Goal: Task Accomplishment & Management: Complete application form

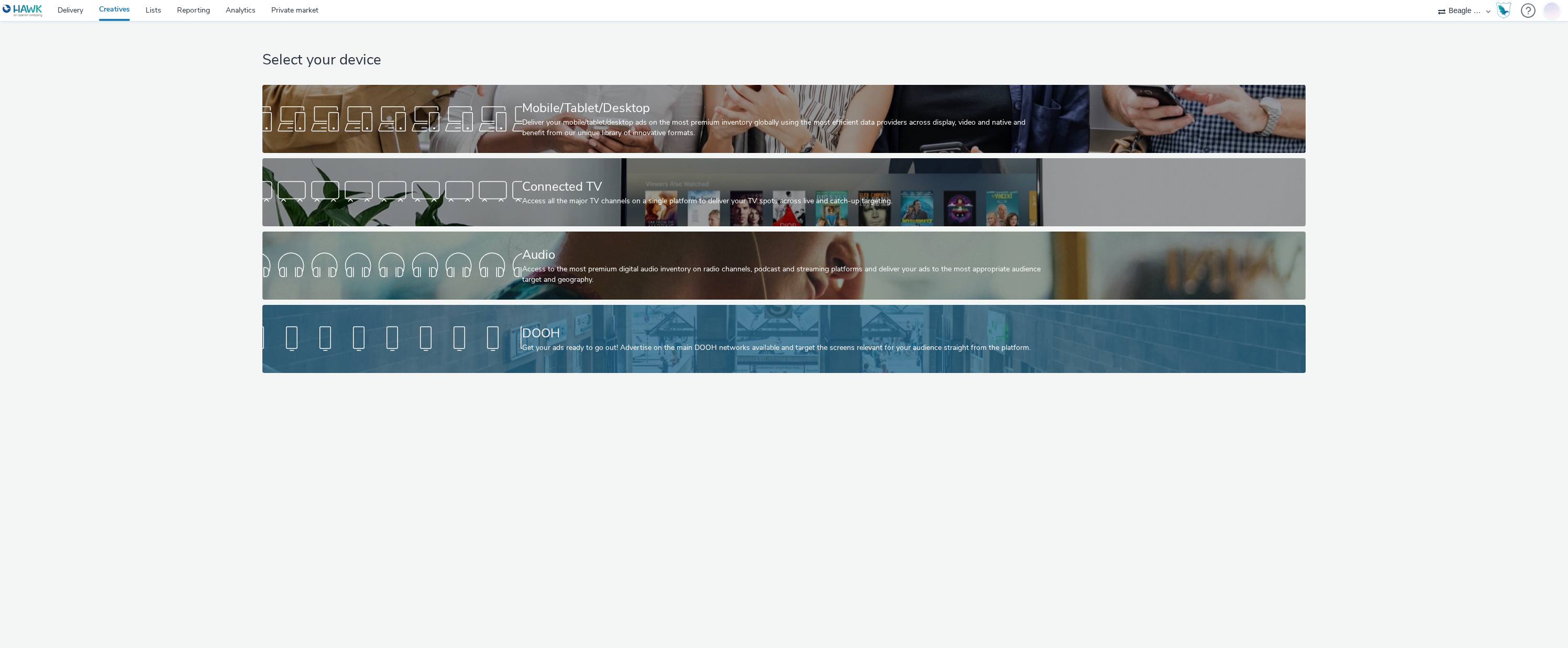
click at [756, 313] on div "DOOH Get your ads ready to go out! Advertise on the main DOOH networks availabl…" at bounding box center [782, 339] width 519 height 68
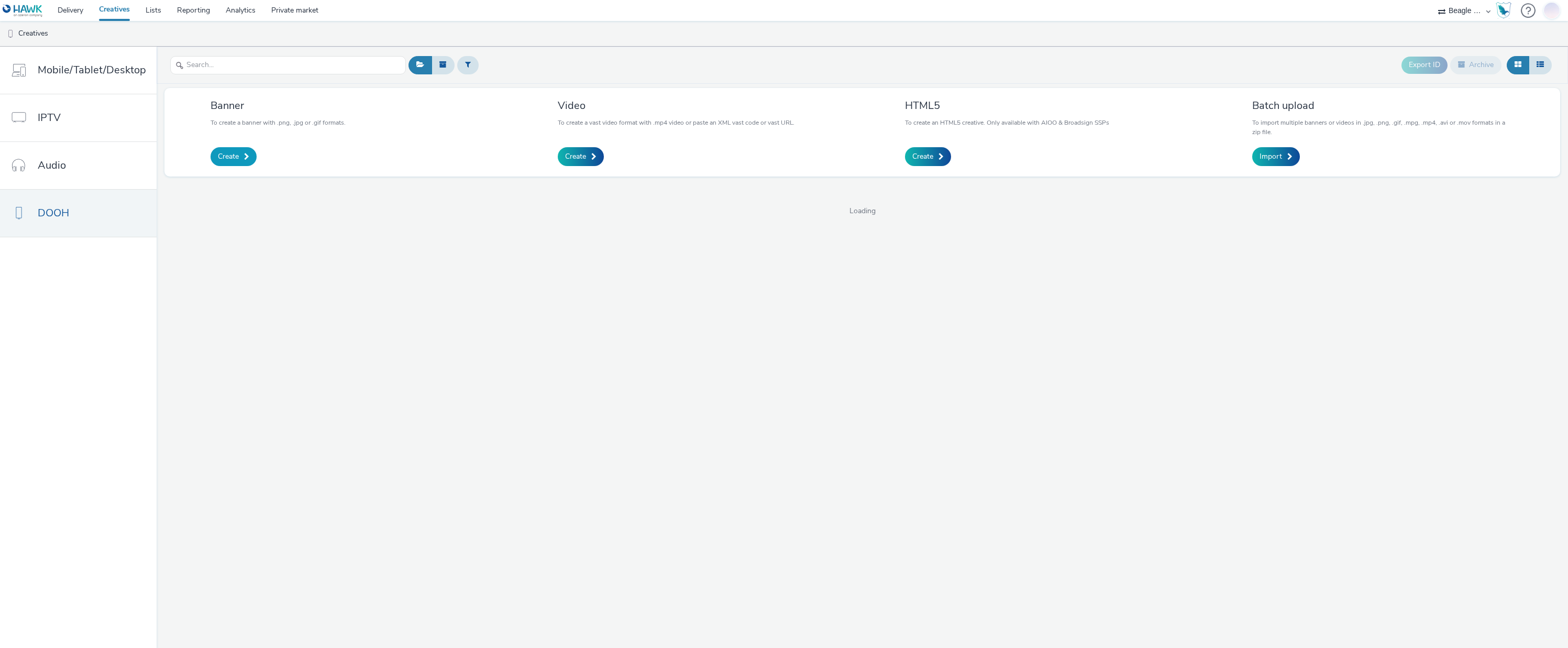
click at [240, 159] on link "Create" at bounding box center [233, 156] width 46 height 19
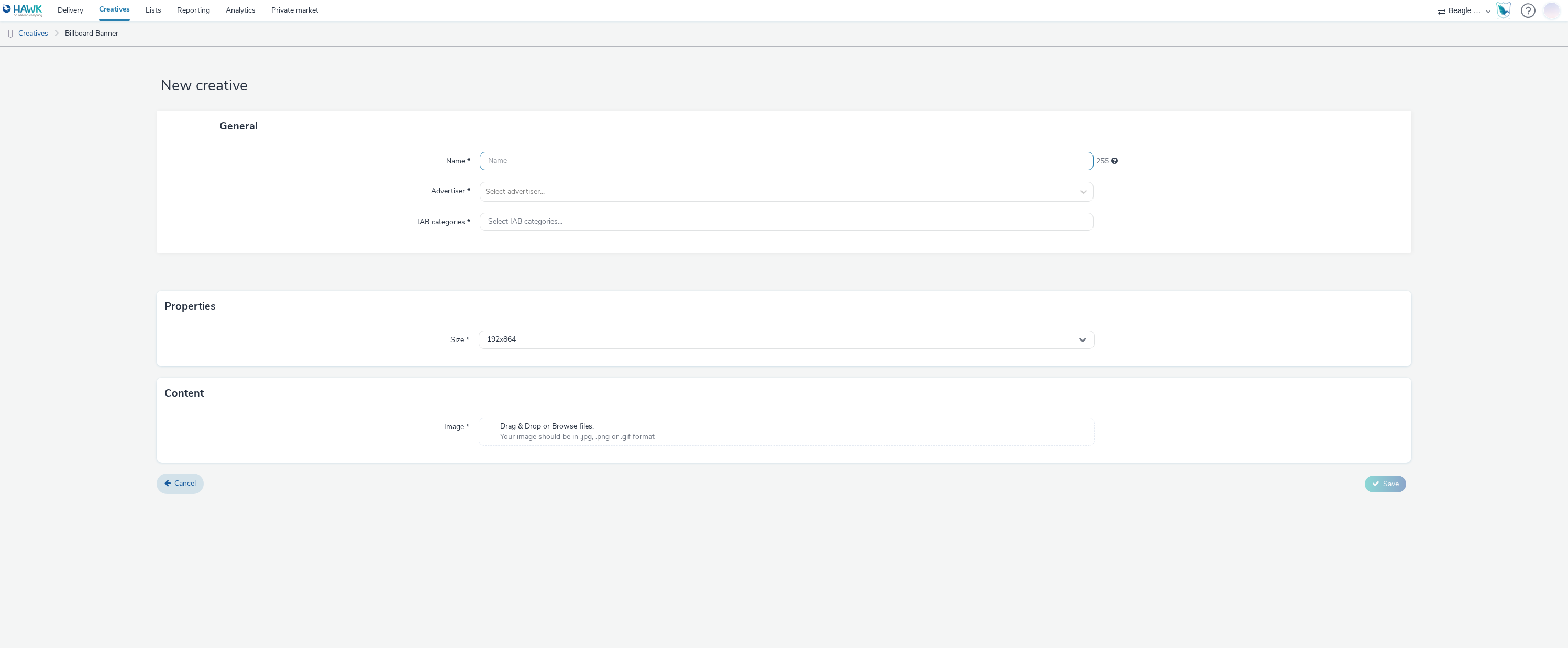
click at [495, 164] on input "text" at bounding box center [786, 161] width 615 height 18
paste input "Utendørs_Polestar3_9x16_Q4"
drag, startPoint x: 518, startPoint y: 160, endPoint x: 461, endPoint y: 159, distance: 57.0
click at [461, 159] on div "Name * Utendørs_Polestar3_9x16_Q4 229" at bounding box center [784, 161] width 1233 height 19
type input "DOOH_Polestar3_9x16_Q4"
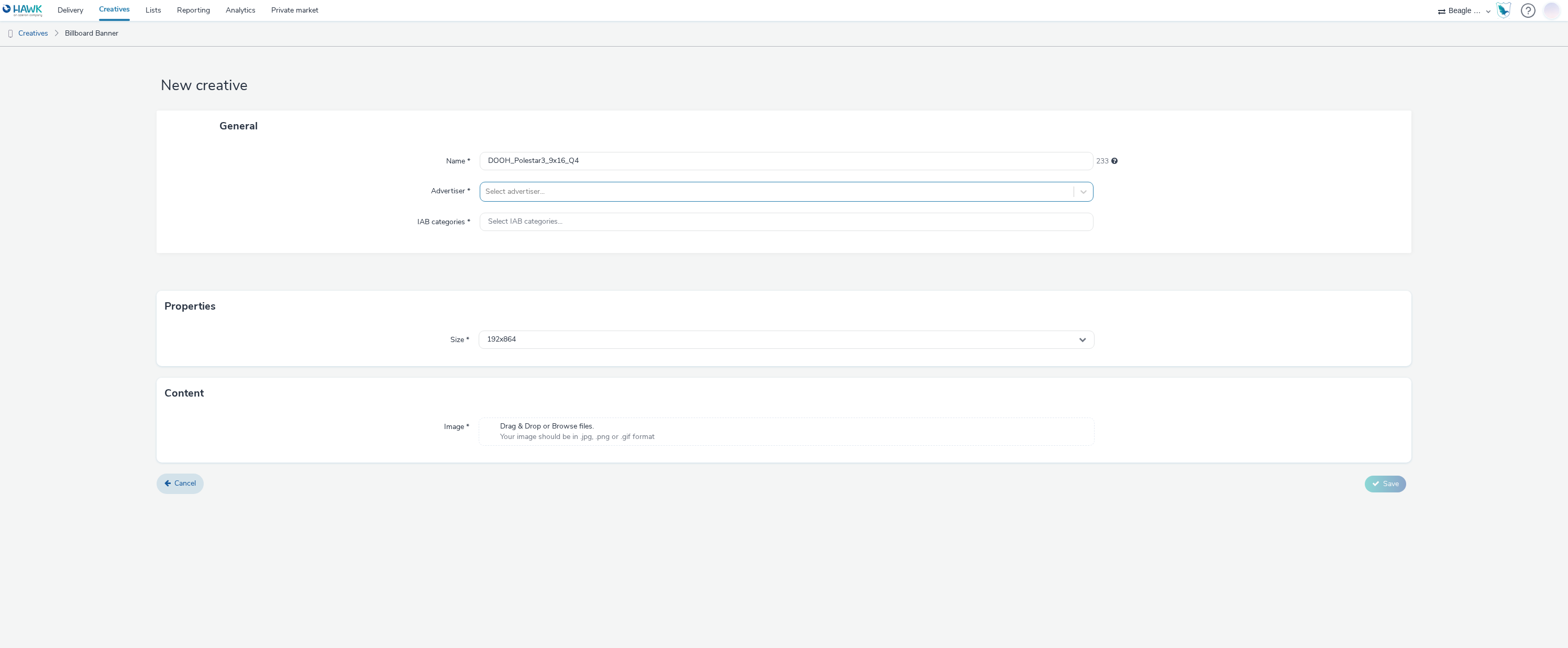
click at [504, 183] on div "Name * DOOH_Polestar3_9x16_Q4 233 Advertiser * Select advertiser... IAB categor…" at bounding box center [783, 196] width 1254 height 111
click at [507, 188] on div at bounding box center [777, 191] width 583 height 12
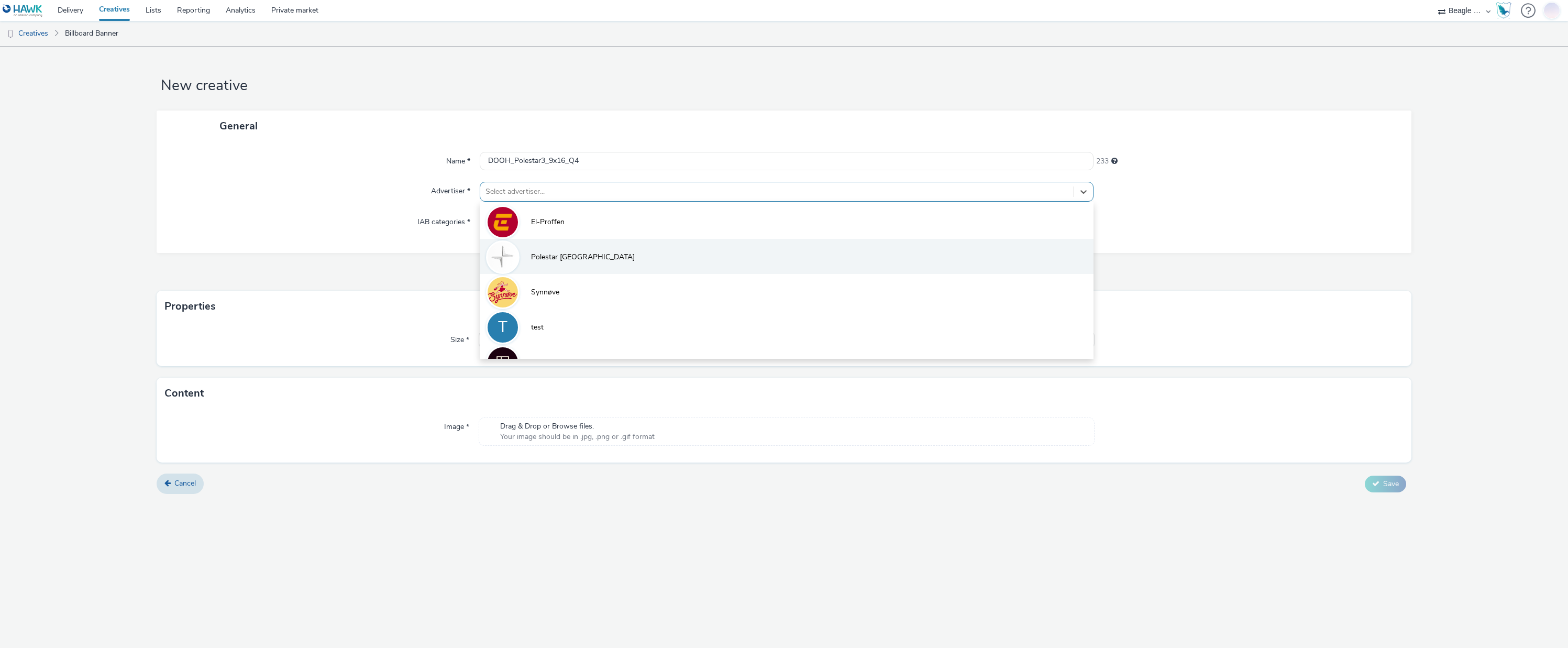
click at [541, 257] on span "Polestar [GEOGRAPHIC_DATA]" at bounding box center [583, 257] width 104 height 10
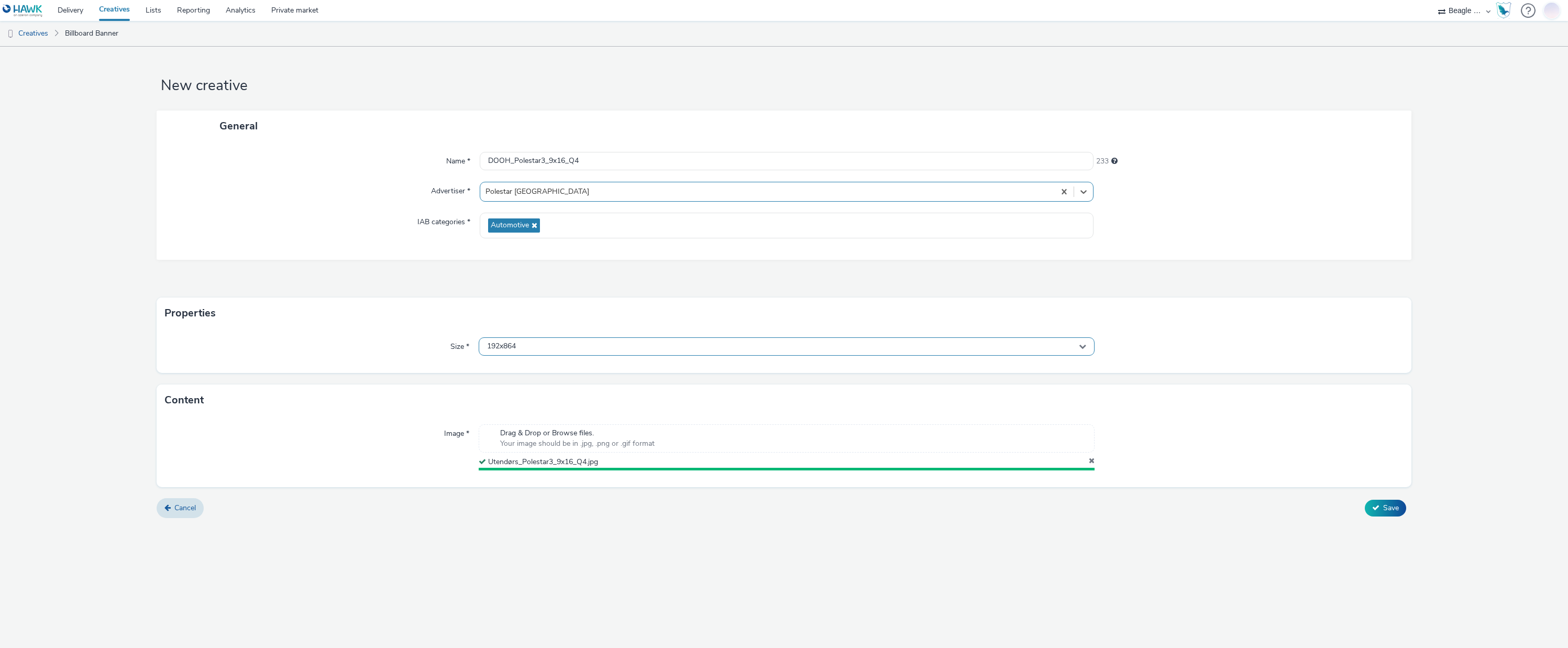
click at [519, 345] on div "192x864" at bounding box center [786, 346] width 616 height 18
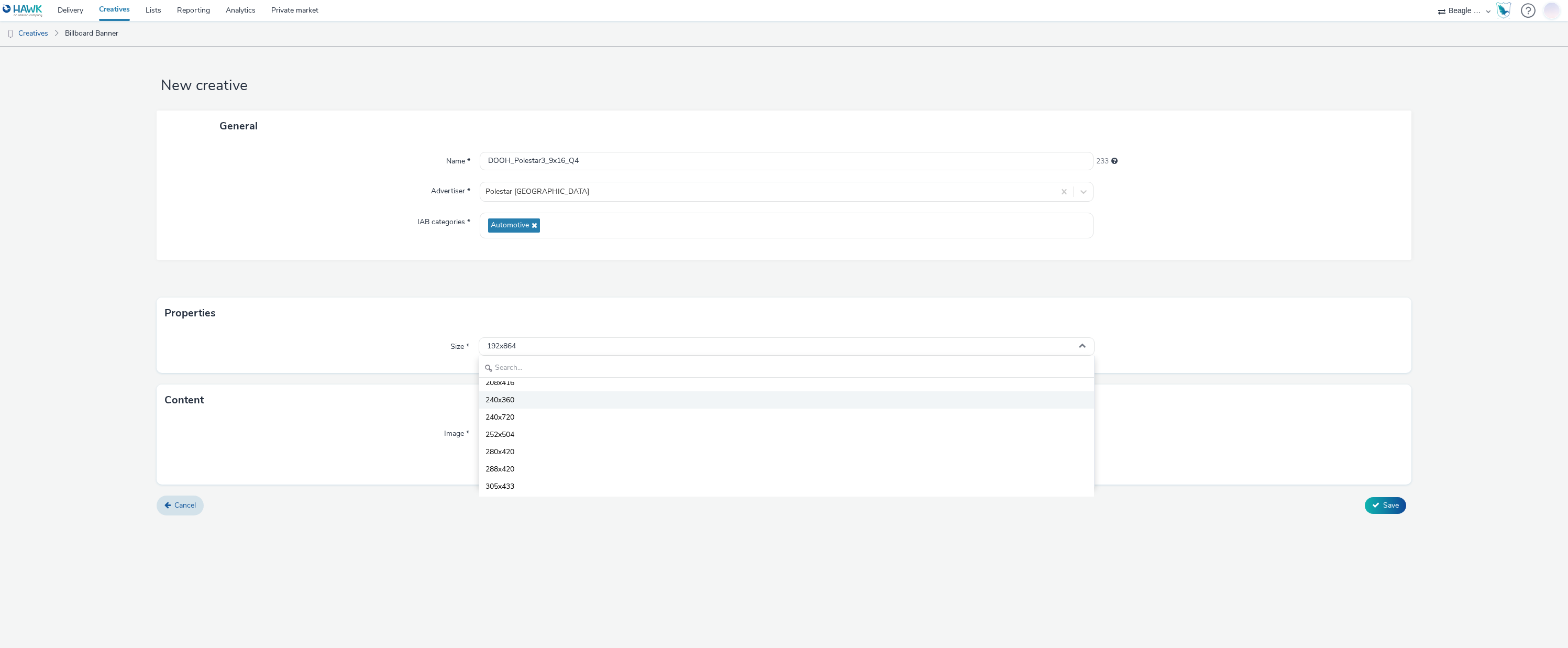
scroll to position [52, 0]
click at [529, 366] on input "text" at bounding box center [787, 368] width 615 height 18
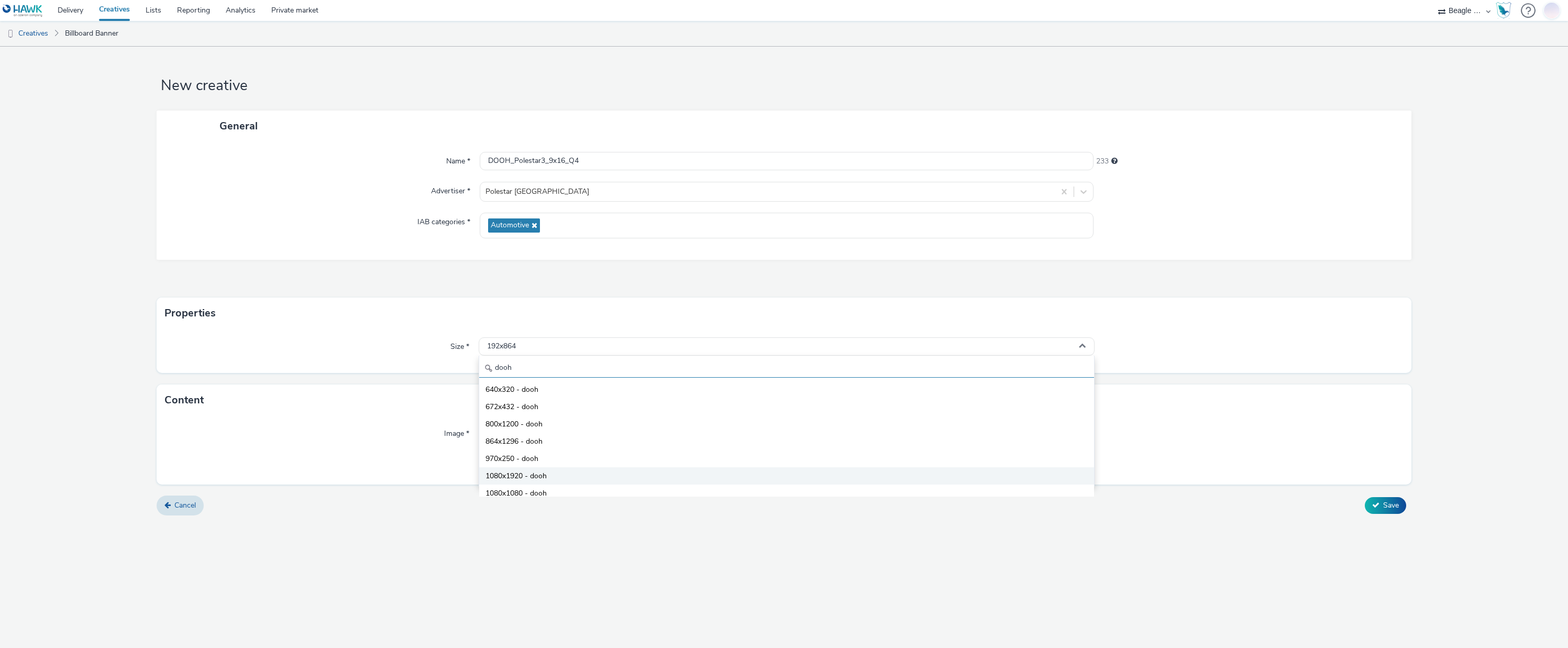
scroll to position [92, 0]
type input "dooh"
click at [514, 436] on span "1080x1920 - dooh" at bounding box center [516, 436] width 61 height 10
click at [602, 162] on input "DOOH_Polestar3_9x16_Q4" at bounding box center [786, 161] width 615 height 18
type input "DOOH_Polestar3_9x16_Q4_v2"
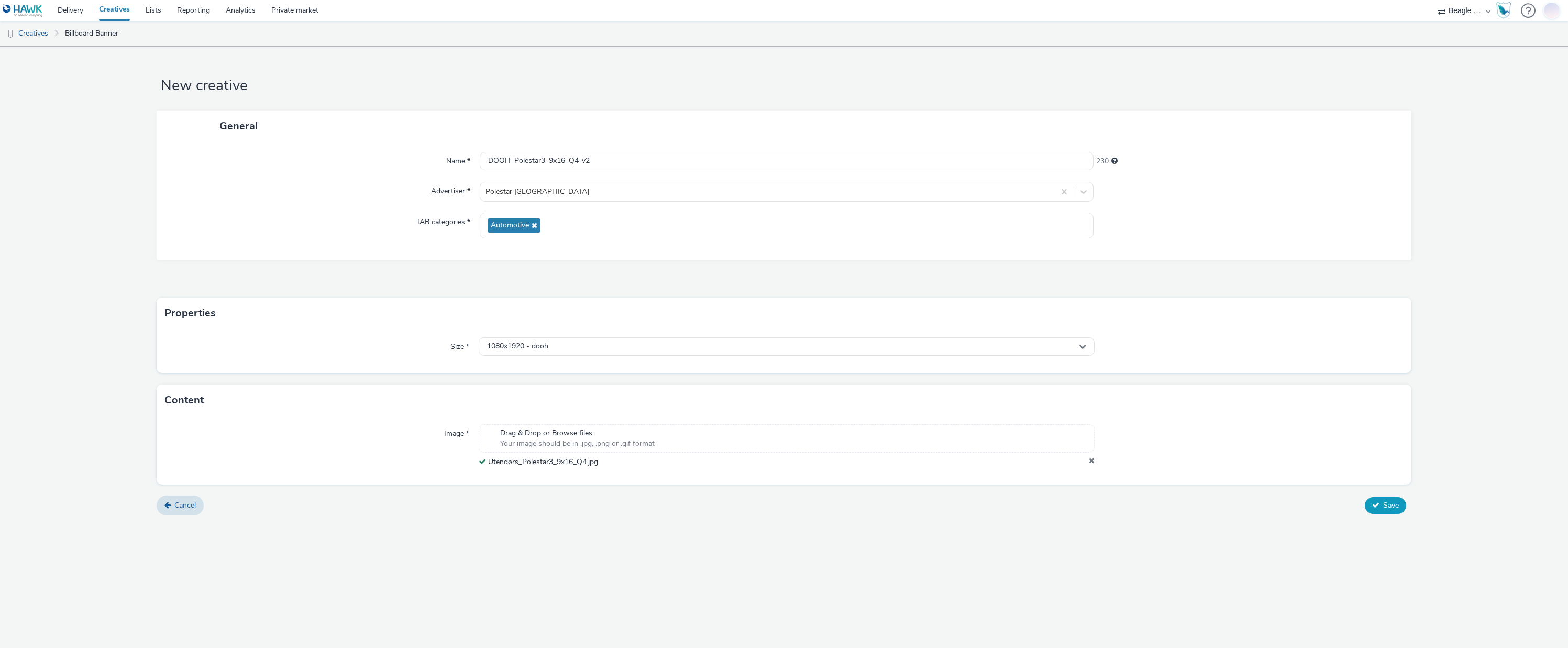
click at [1381, 507] on button "Save" at bounding box center [1385, 505] width 41 height 17
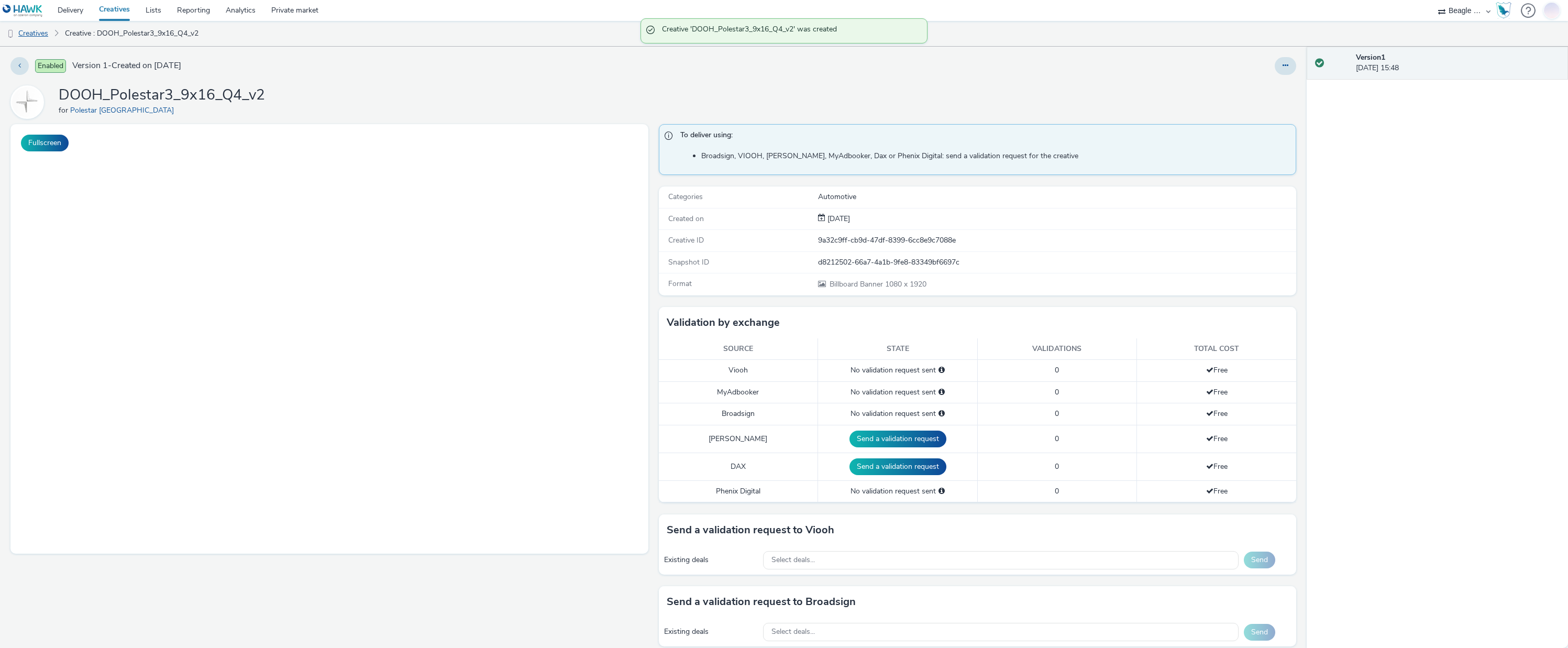
click at [48, 35] on link "Creatives" at bounding box center [26, 33] width 53 height 25
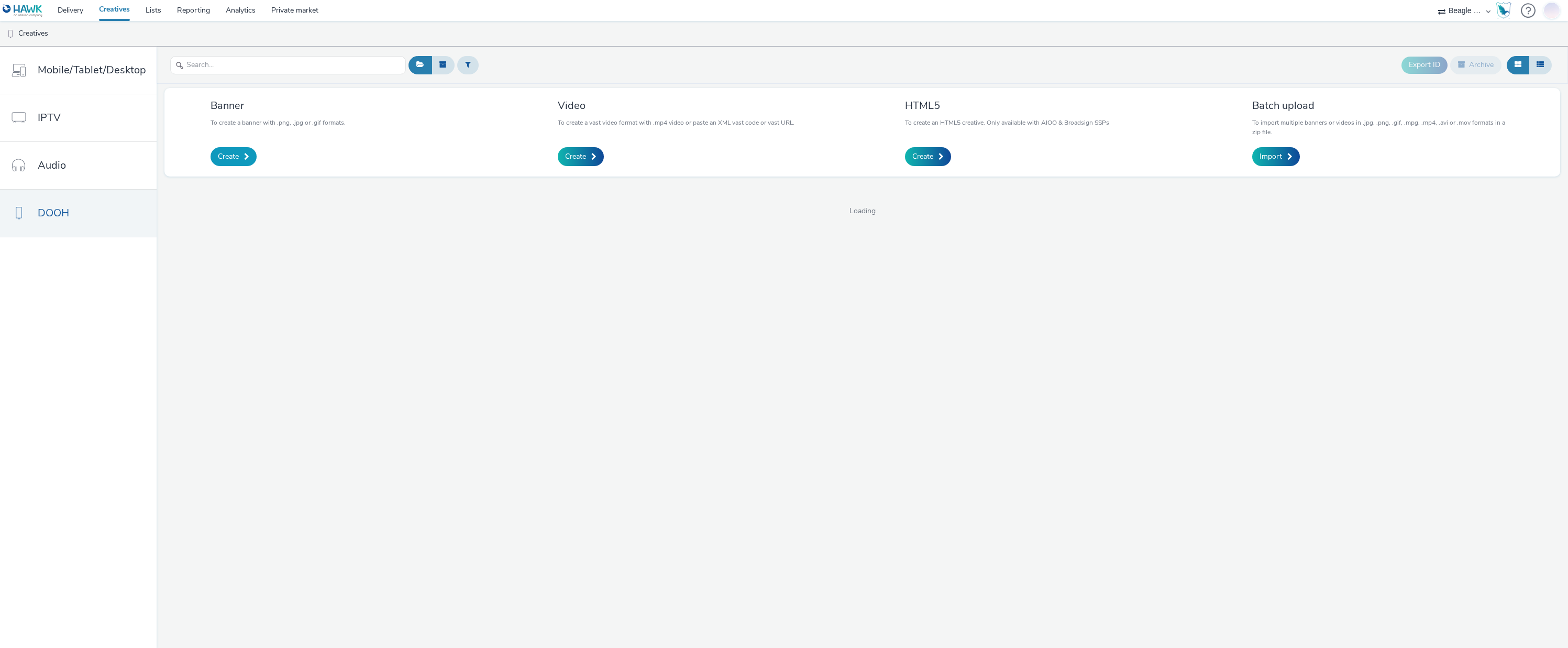
click at [232, 158] on span "Create" at bounding box center [228, 156] width 21 height 10
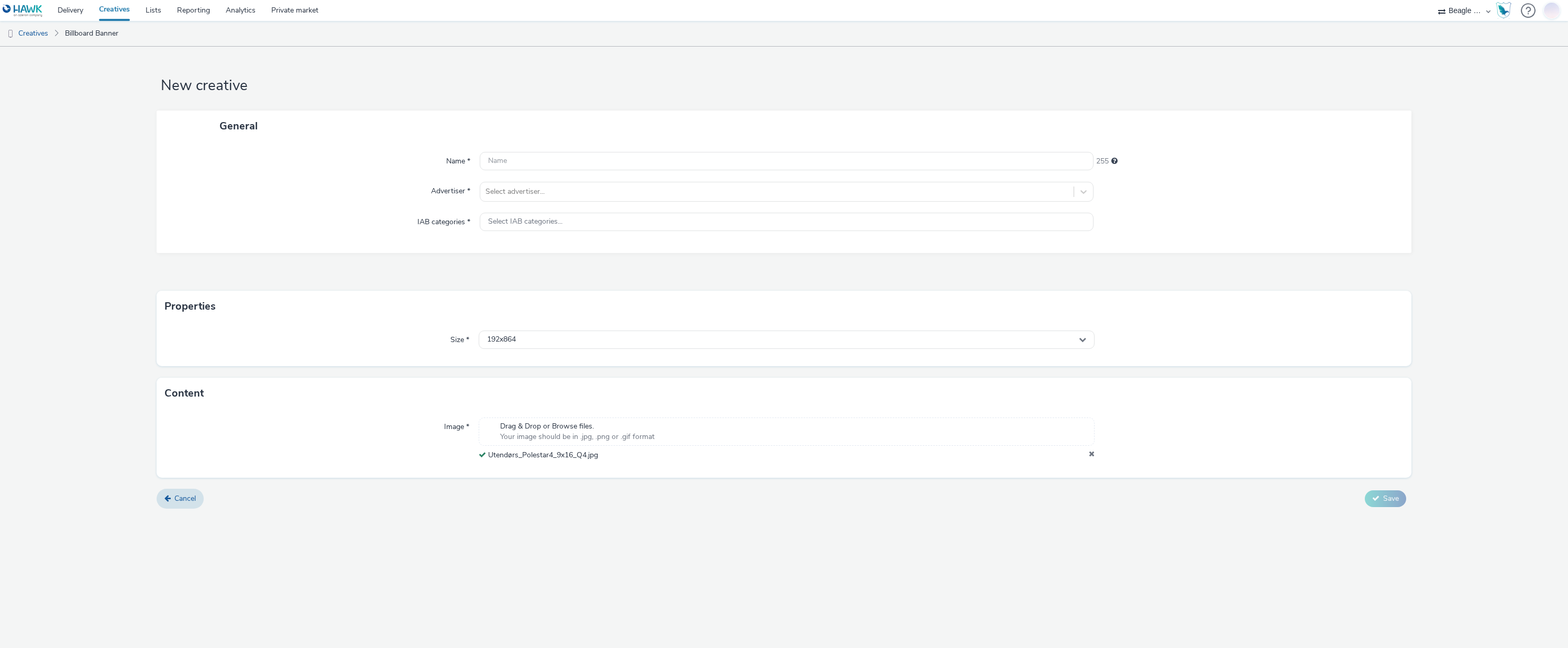
click at [1089, 455] on icon at bounding box center [1092, 455] width 6 height 10
click at [499, 163] on input "text" at bounding box center [786, 161] width 615 height 18
paste input "Utendørs_Polestar4_9x16_Q4"
type input "Utendørs_Polestar4_9x16_Q4_v2"
click at [526, 196] on div at bounding box center [777, 191] width 583 height 12
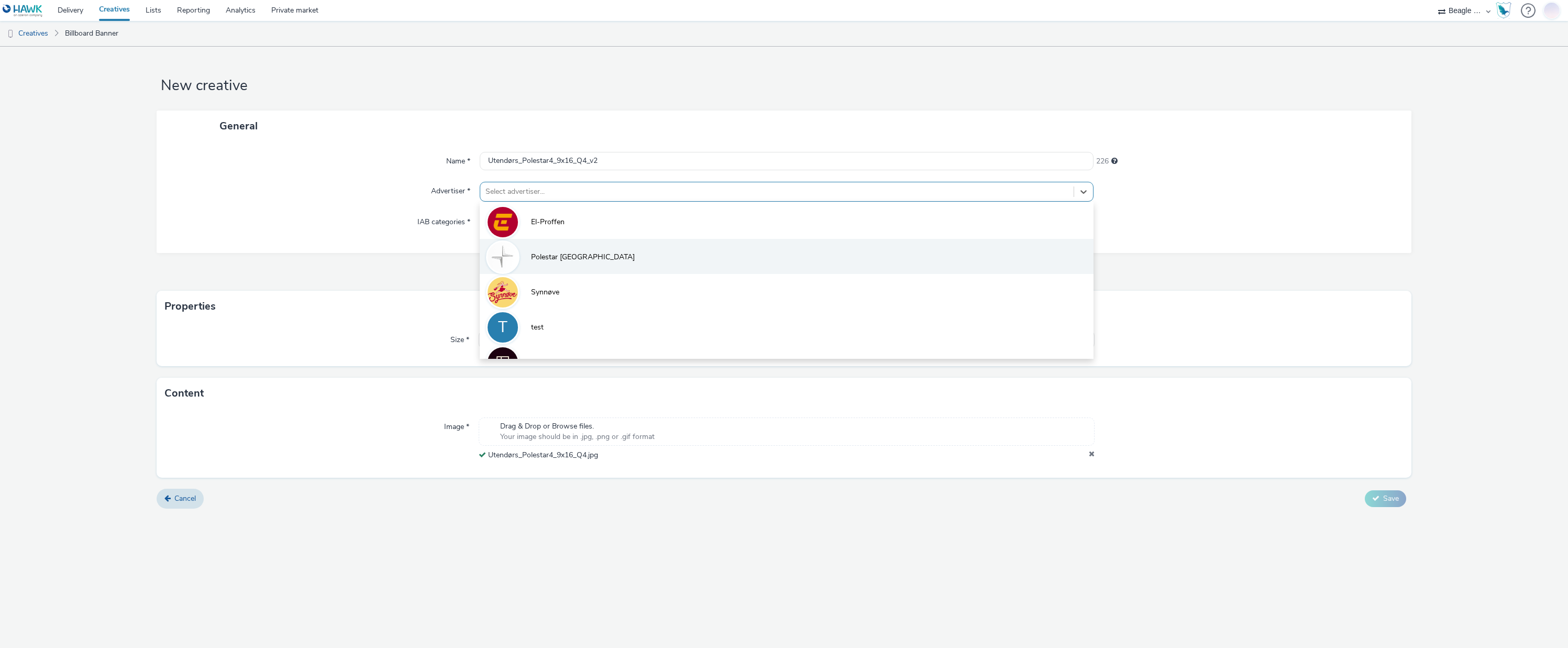
click at [543, 251] on li "Polestar [GEOGRAPHIC_DATA]" at bounding box center [786, 256] width 615 height 35
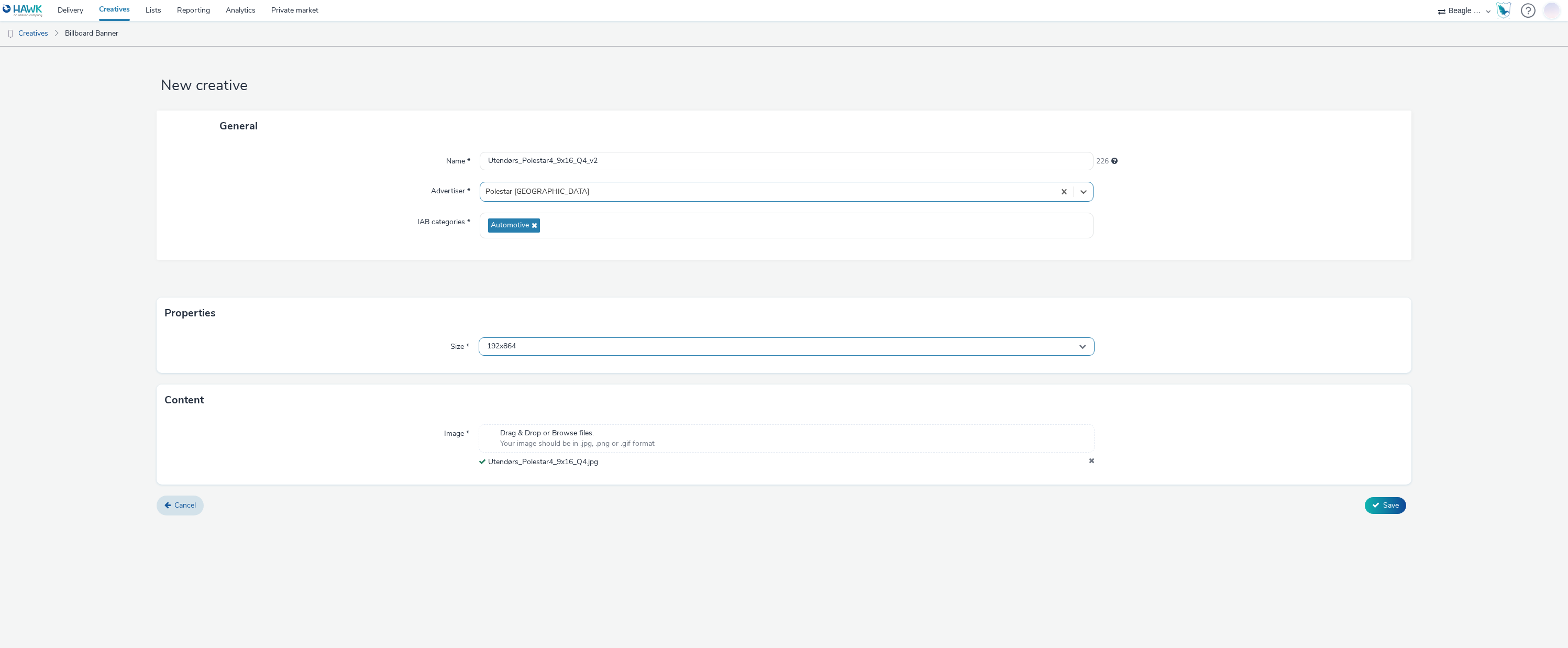
click at [521, 346] on div "192x864" at bounding box center [786, 346] width 616 height 18
click at [523, 364] on input "text" at bounding box center [787, 368] width 615 height 18
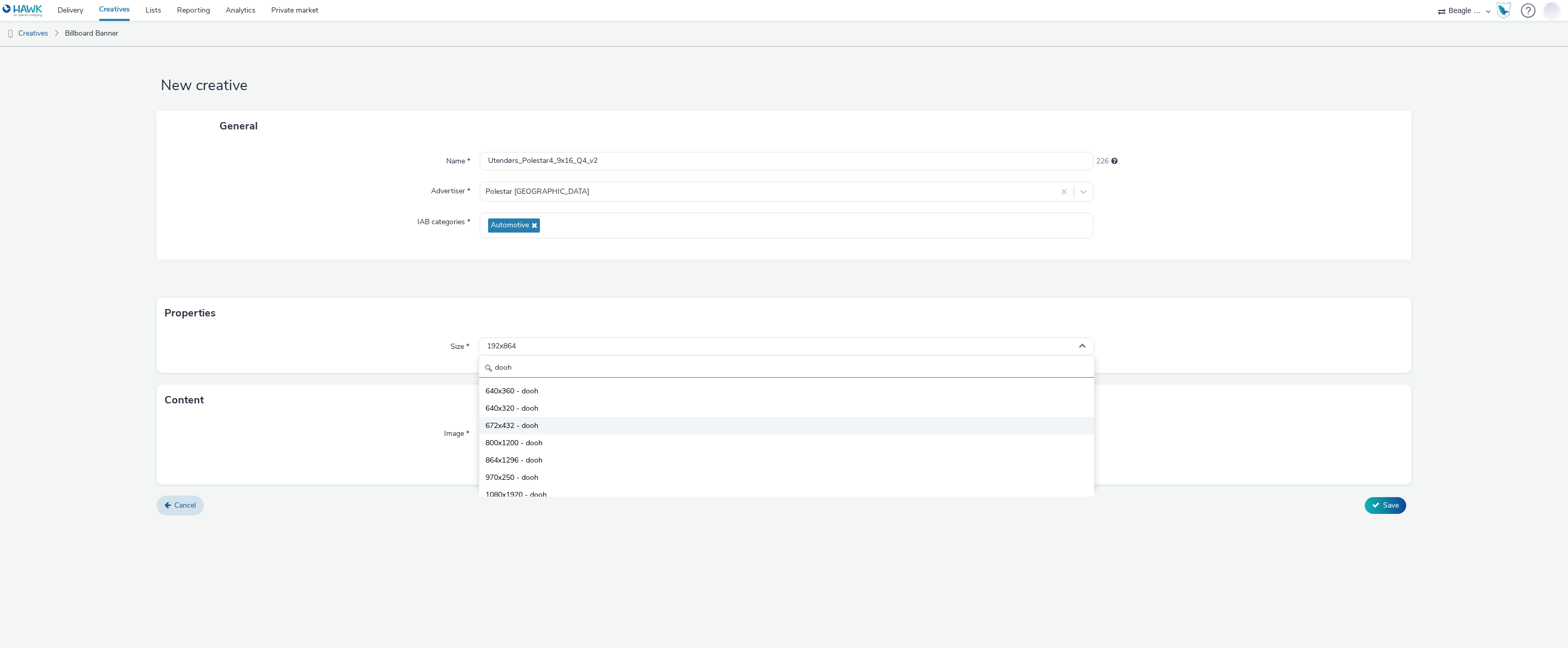
scroll to position [52, 0]
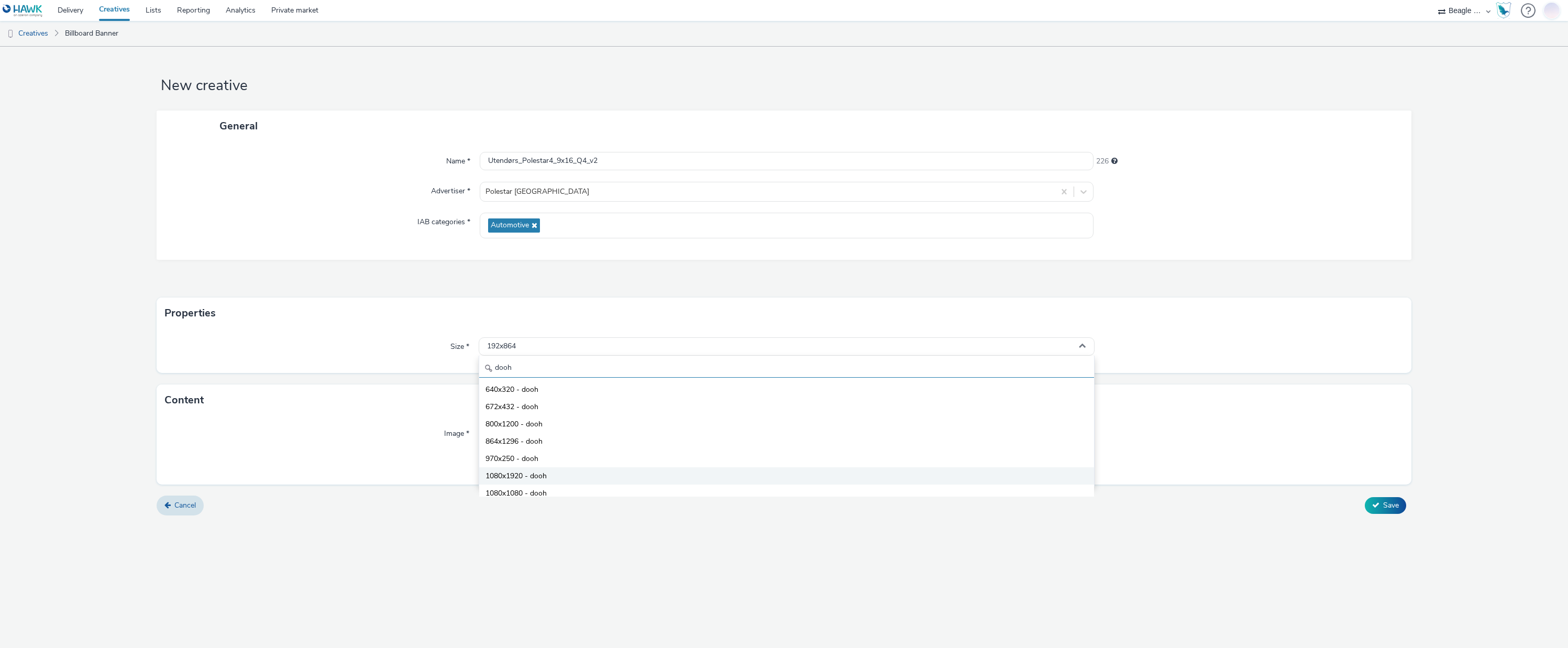
type input "dooh"
click at [522, 476] on span "1080x1920 - dooh" at bounding box center [516, 476] width 61 height 10
click at [468, 523] on form "New creative General Name * Utendørs_Polestar4_9x16_Q4_v2 226 Advertiser * Pole…" at bounding box center [784, 284] width 1568 height 476
click at [1382, 505] on button "Save" at bounding box center [1385, 505] width 41 height 17
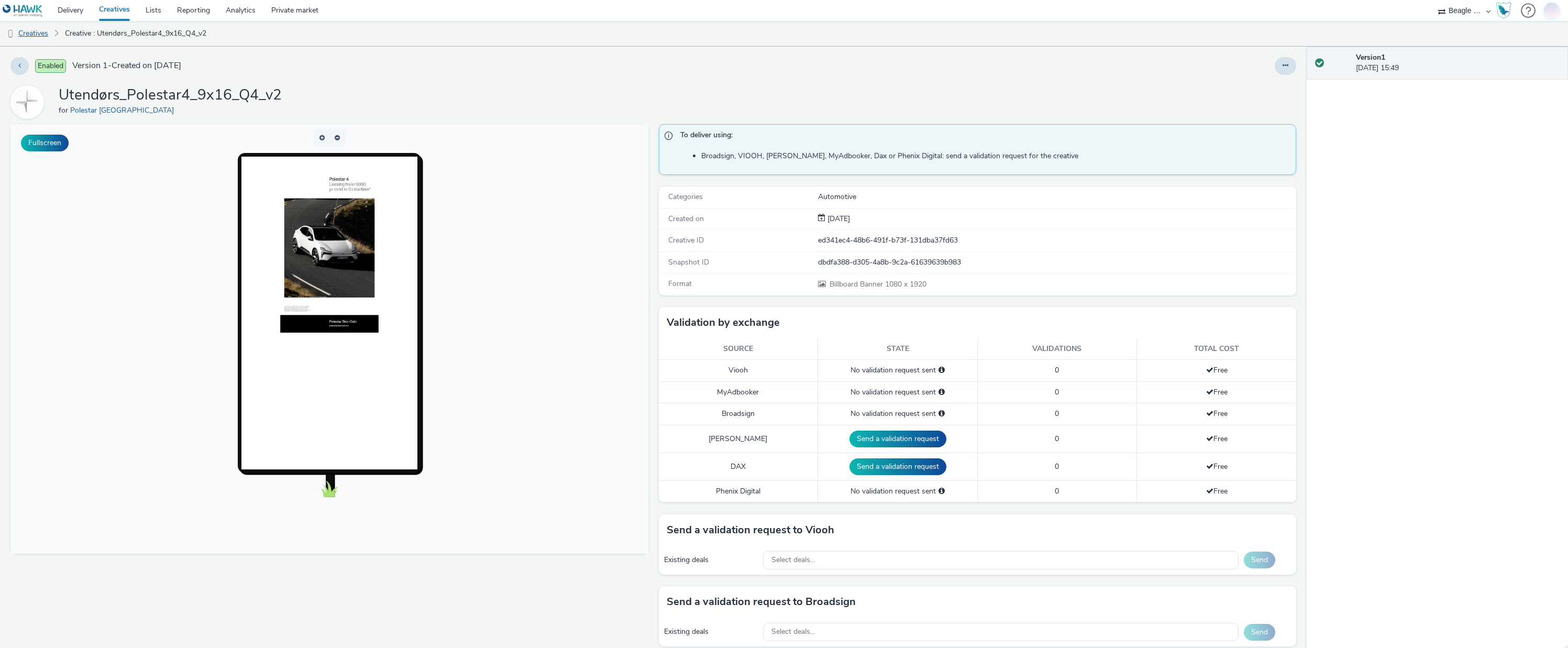
click at [44, 31] on link "Creatives" at bounding box center [26, 33] width 53 height 25
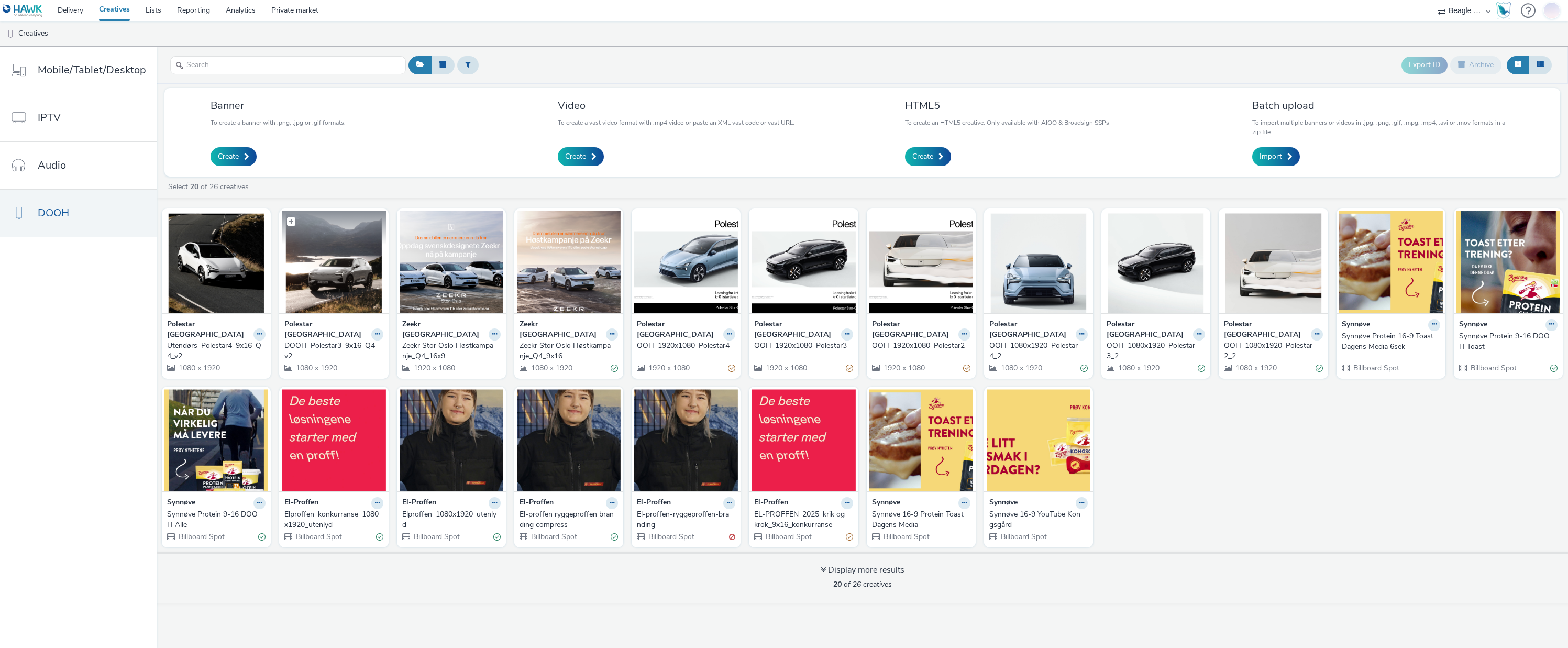
click at [322, 290] on img at bounding box center [333, 262] width 104 height 102
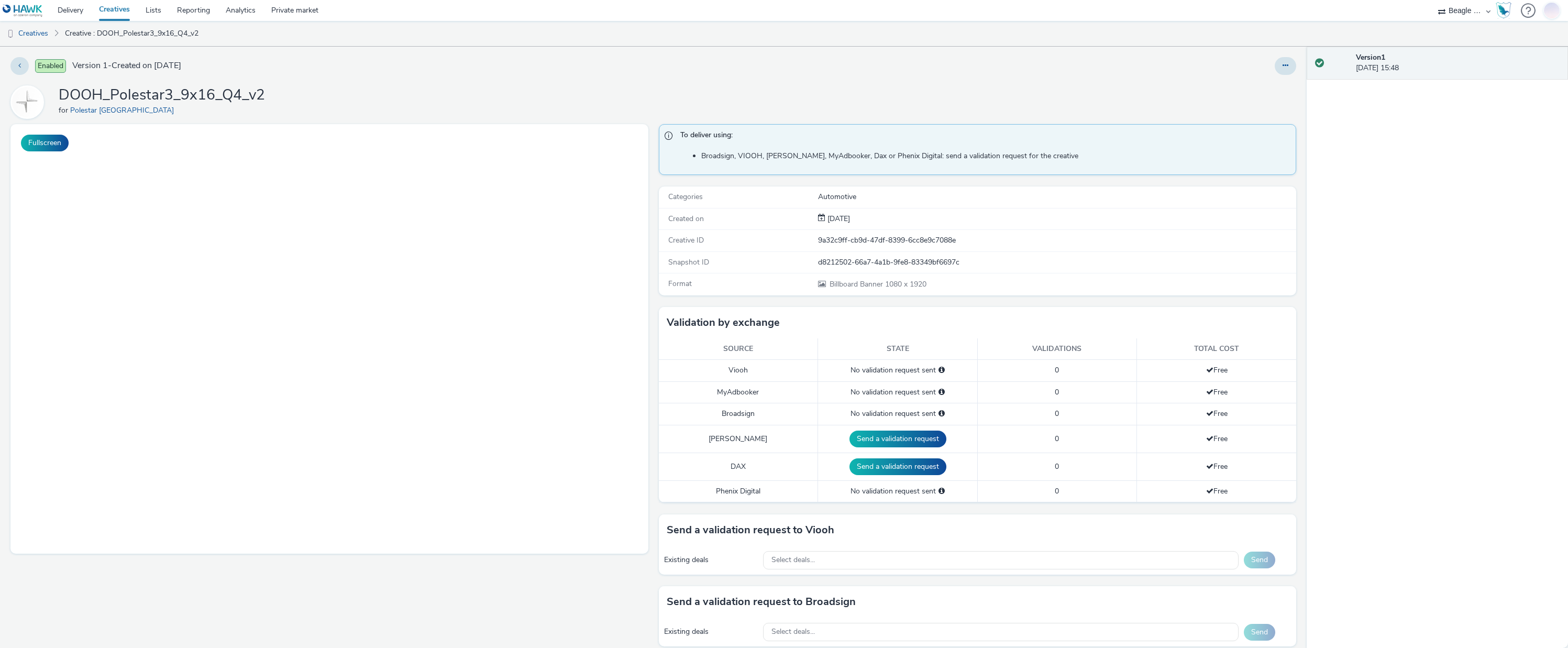
scroll to position [204, 0]
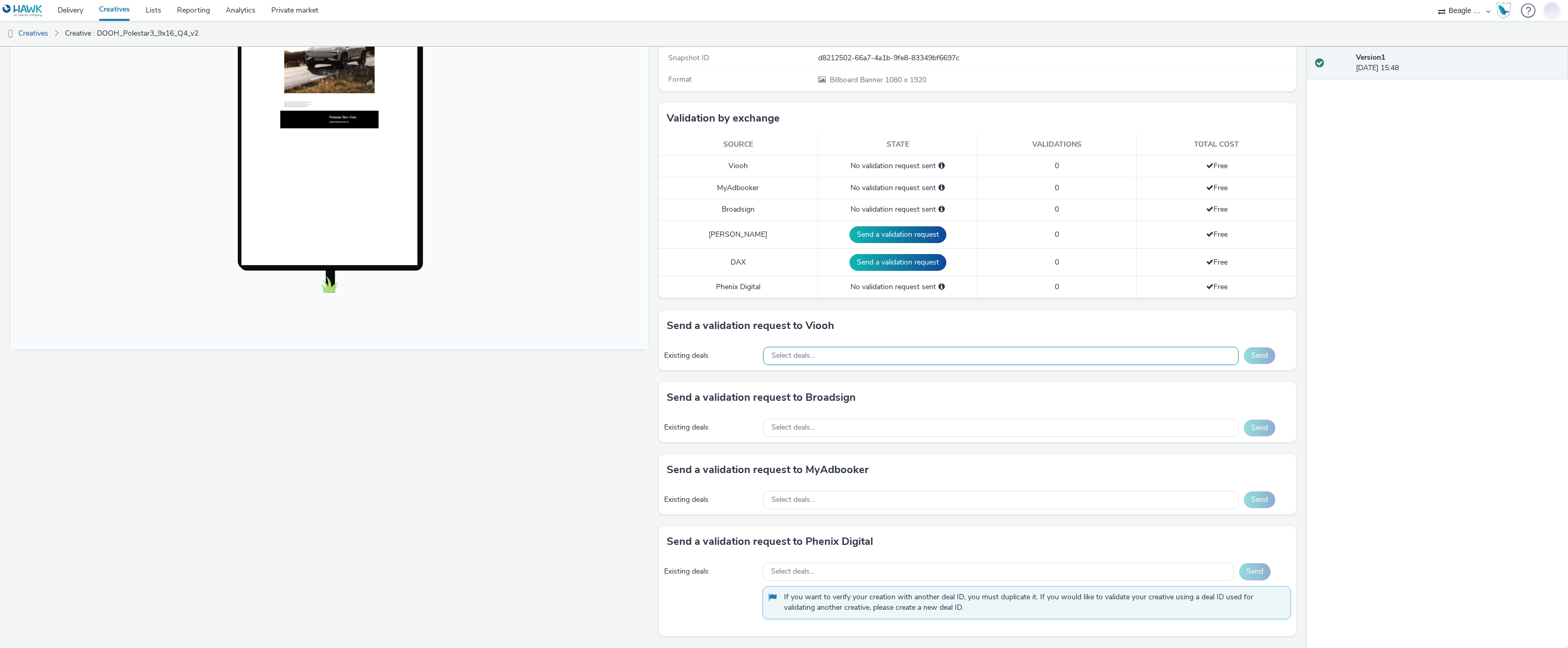
click at [810, 353] on span "Select deals..." at bounding box center [793, 356] width 44 height 9
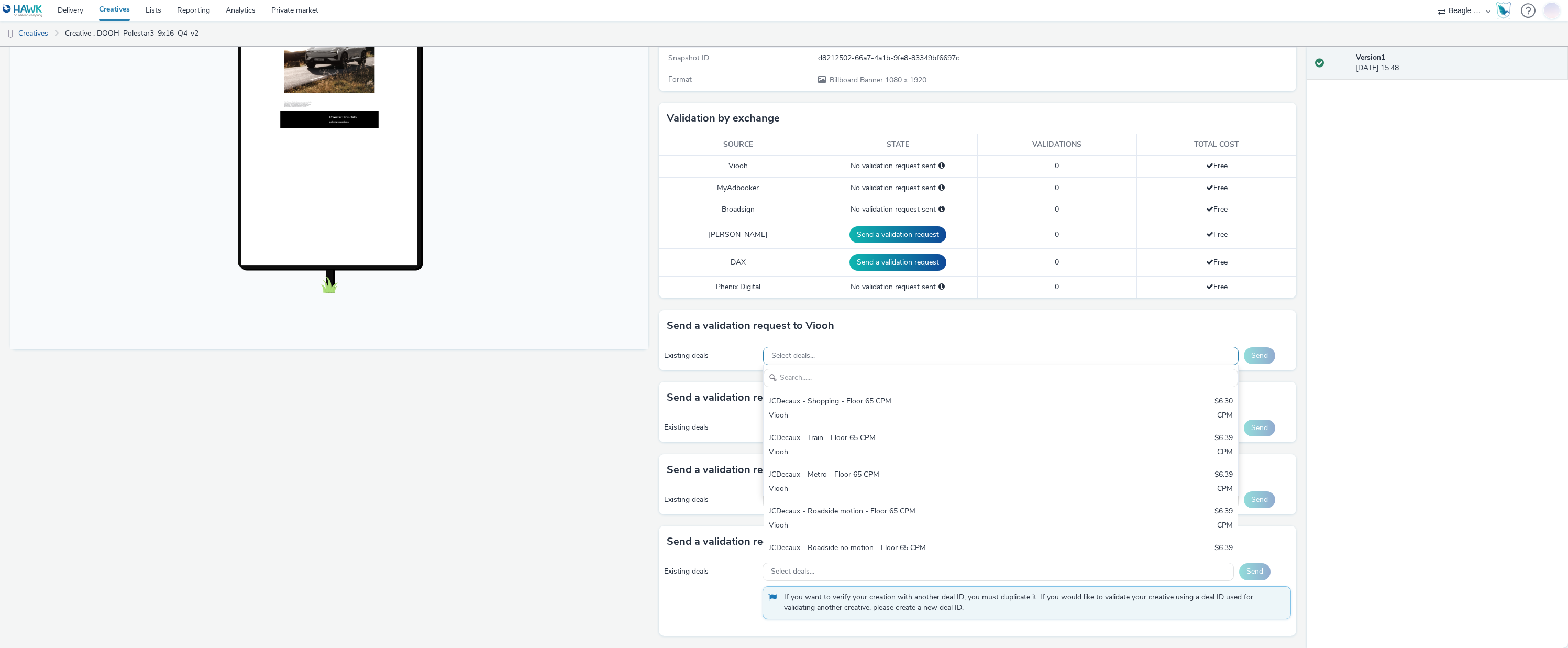
scroll to position [0, 0]
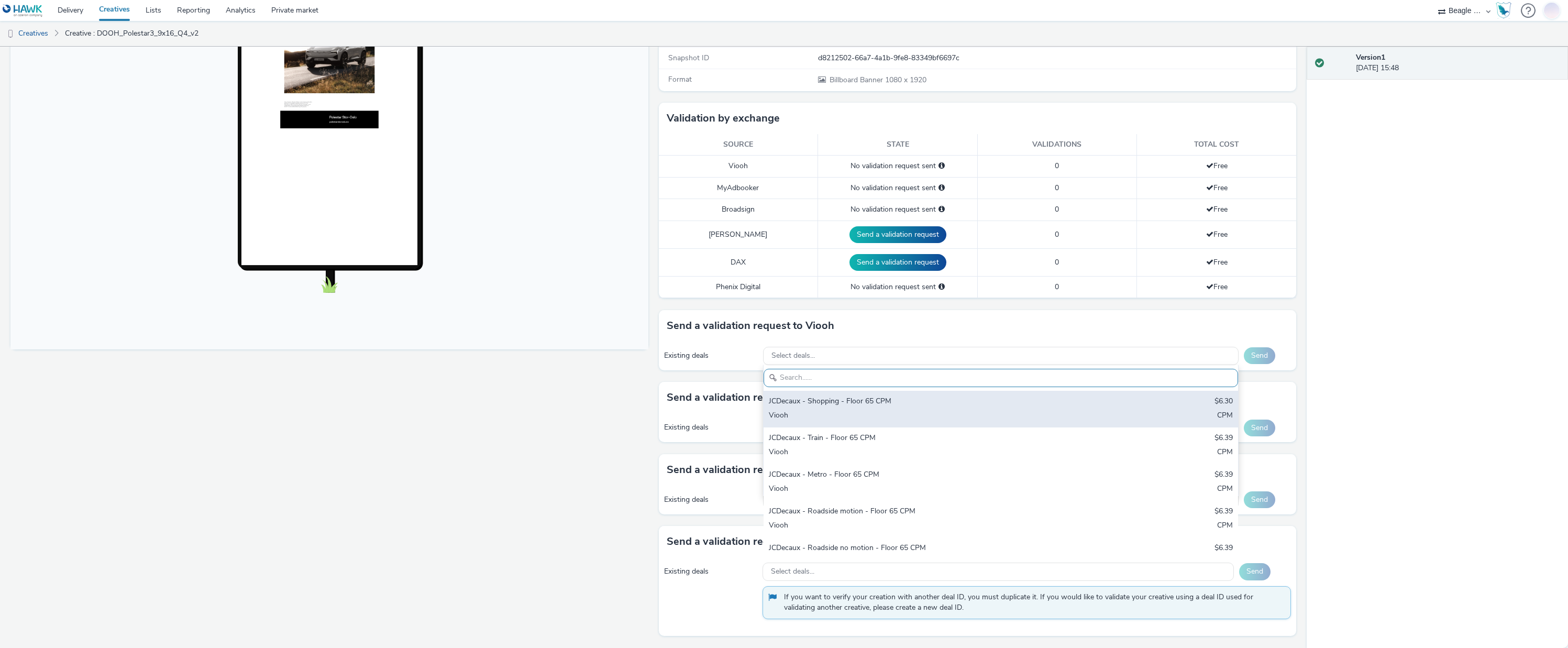
click at [828, 397] on div "JCDecaux - Shopping - Floor 65 CPM" at bounding box center [922, 401] width 308 height 12
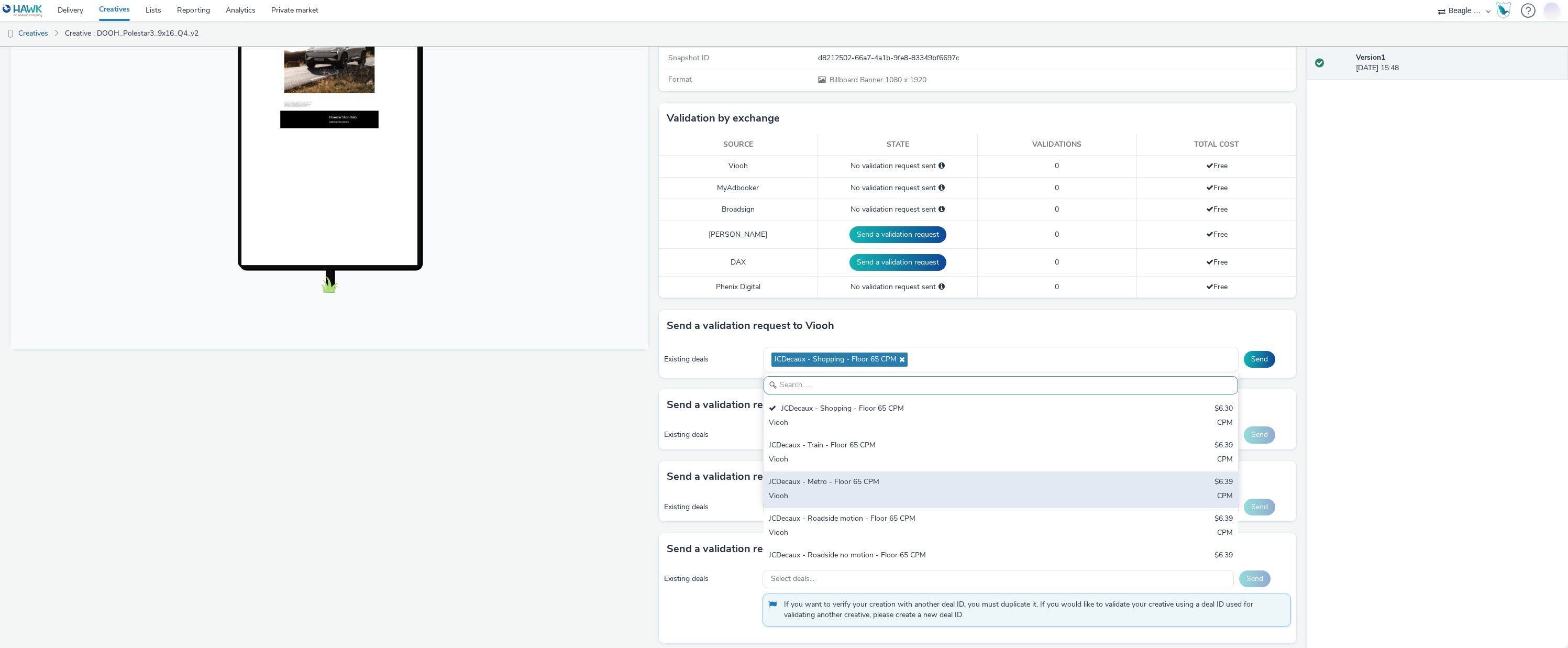
click at [833, 488] on div "JCDecaux - Metro - Floor 65 CPM" at bounding box center [922, 482] width 308 height 12
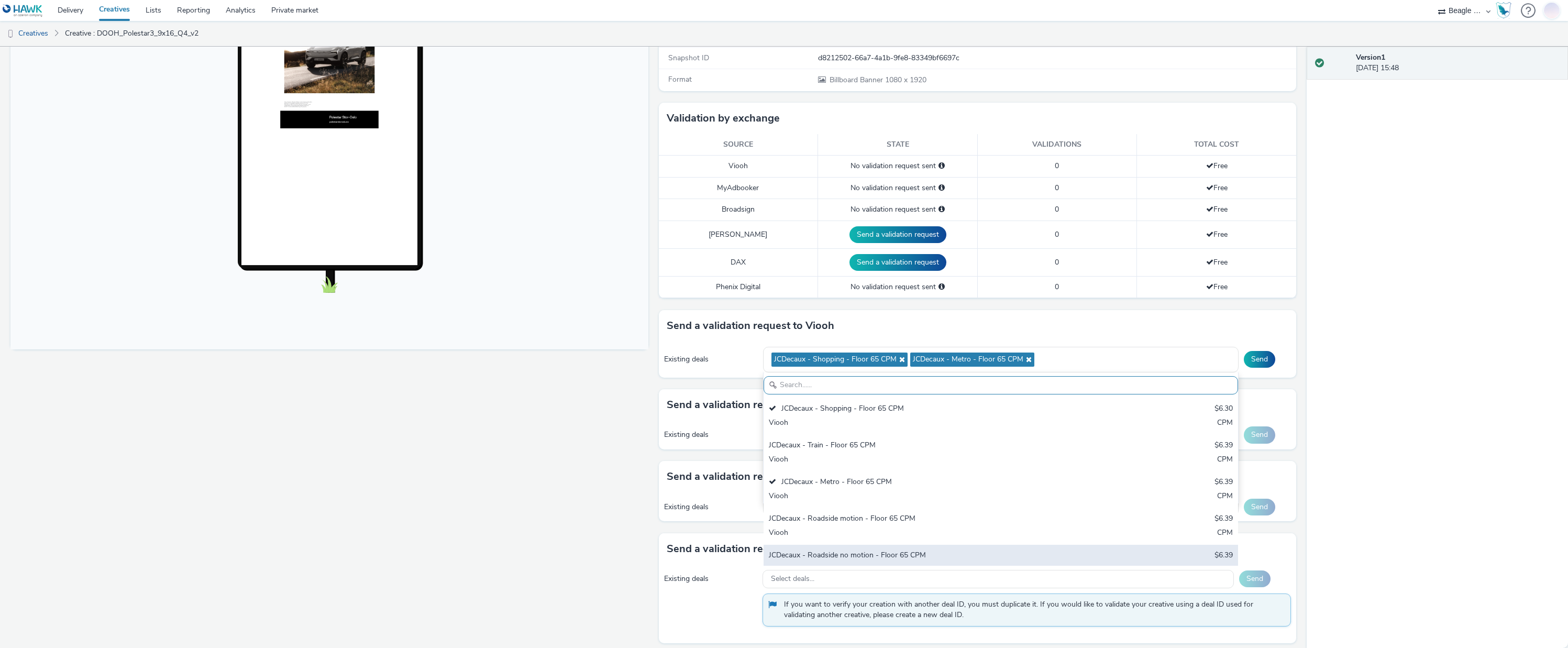
click at [839, 553] on div "JCDecaux - Roadside no motion - Floor 65 CPM" at bounding box center [922, 556] width 308 height 12
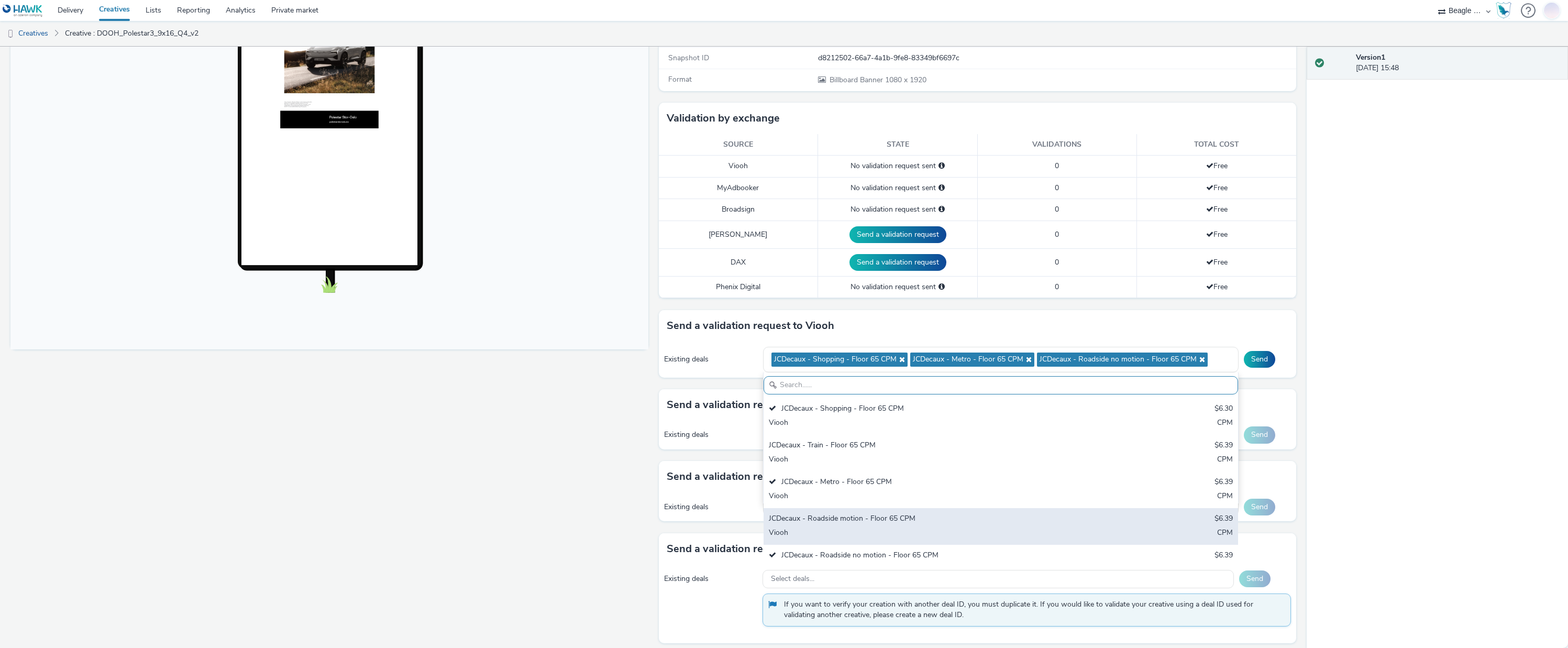
scroll to position [52, 0]
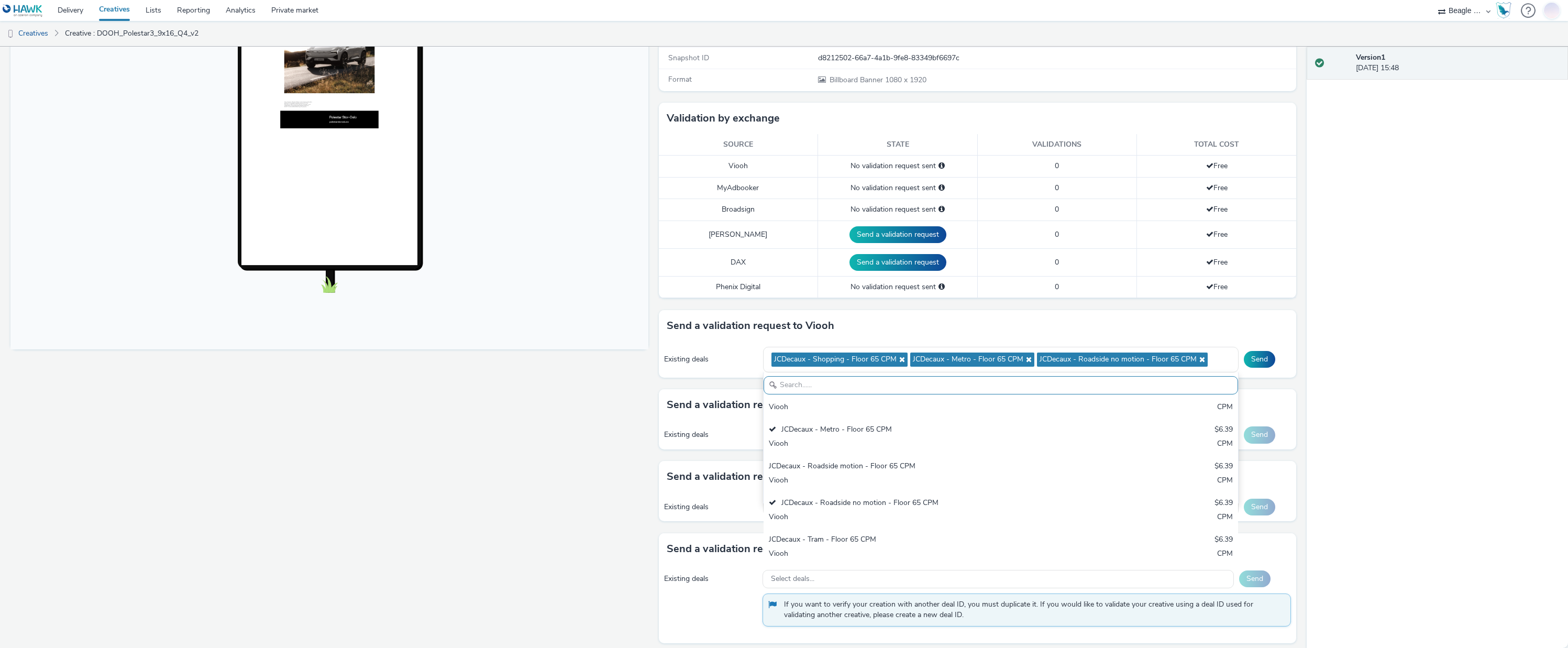
click at [1283, 382] on div "Send a validation request to Viooh Existing deals JCDecaux - Shopping - Floor 6…" at bounding box center [977, 349] width 638 height 79
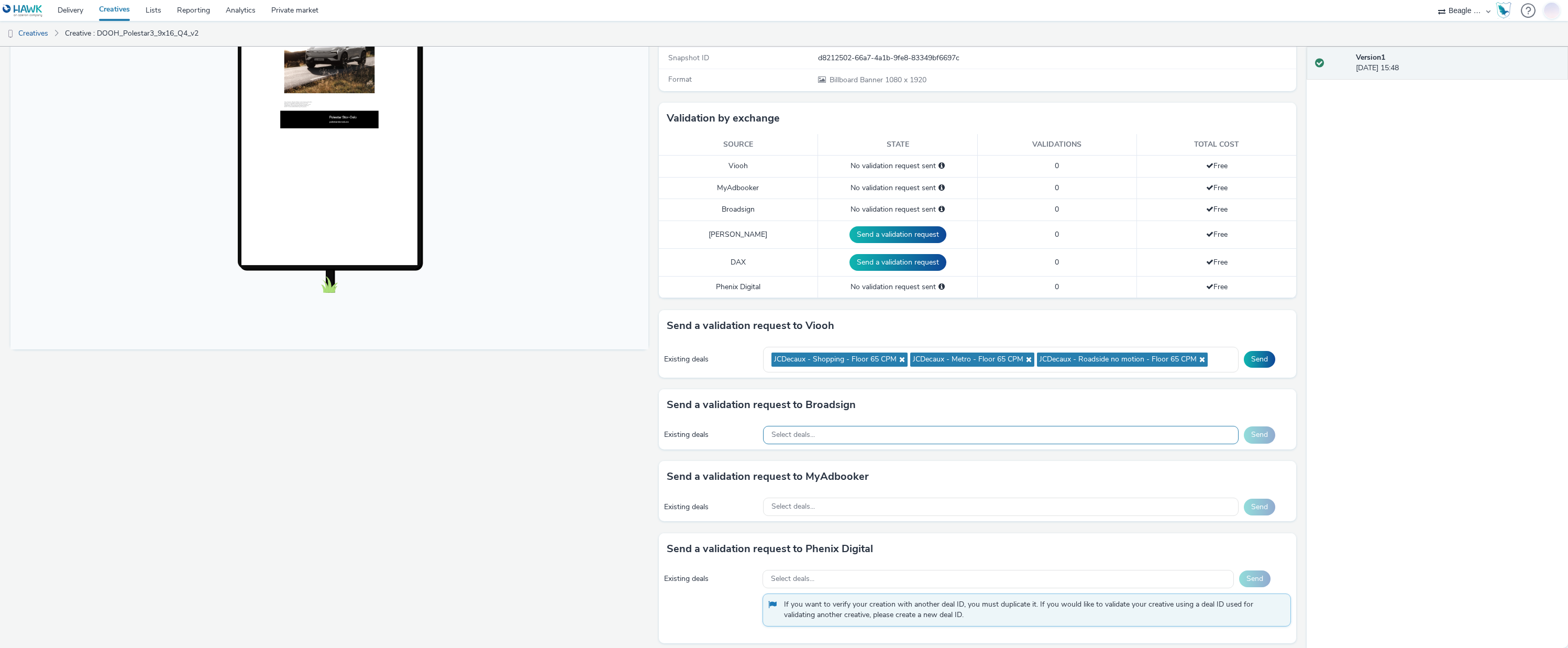
click at [825, 433] on div "Select deals..." at bounding box center [1001, 434] width 476 height 18
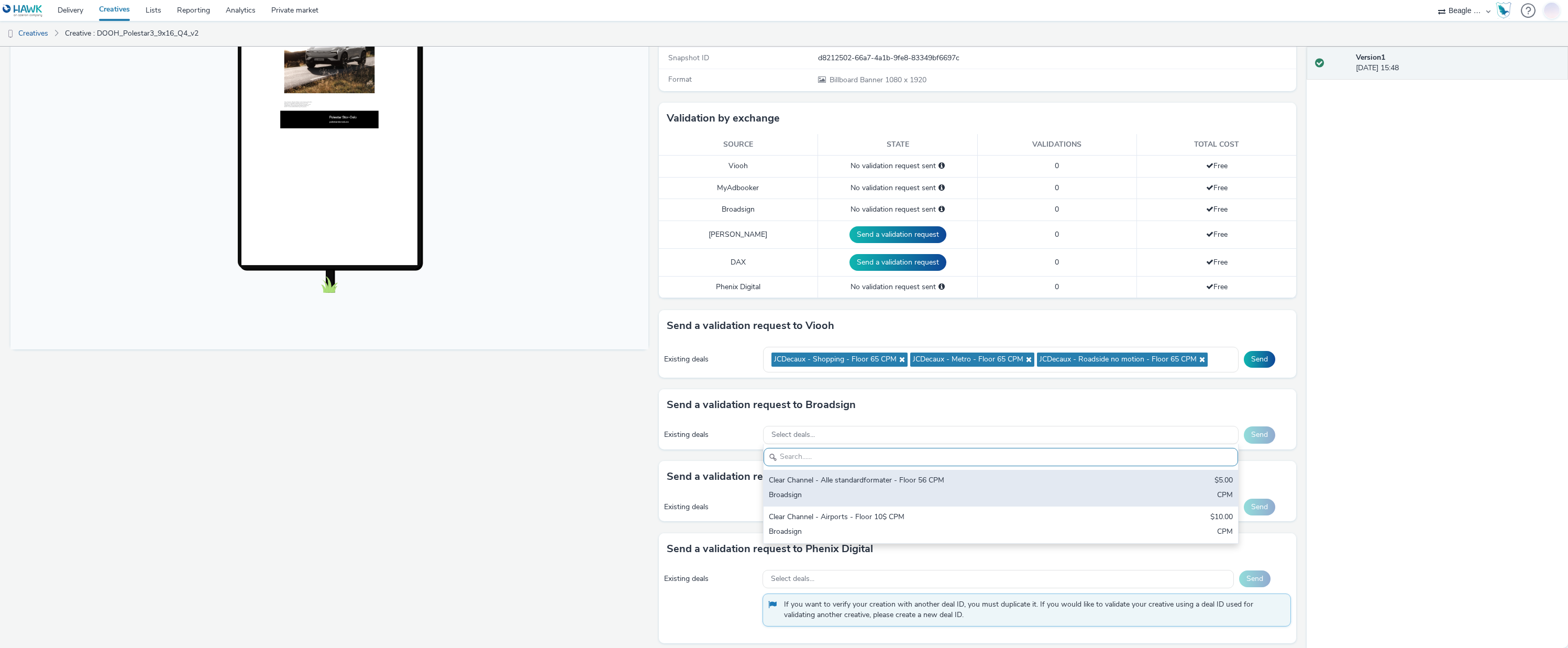
click at [839, 479] on div "Clear Channel - Alle standardformater - Floor 56 CPM" at bounding box center [922, 481] width 308 height 12
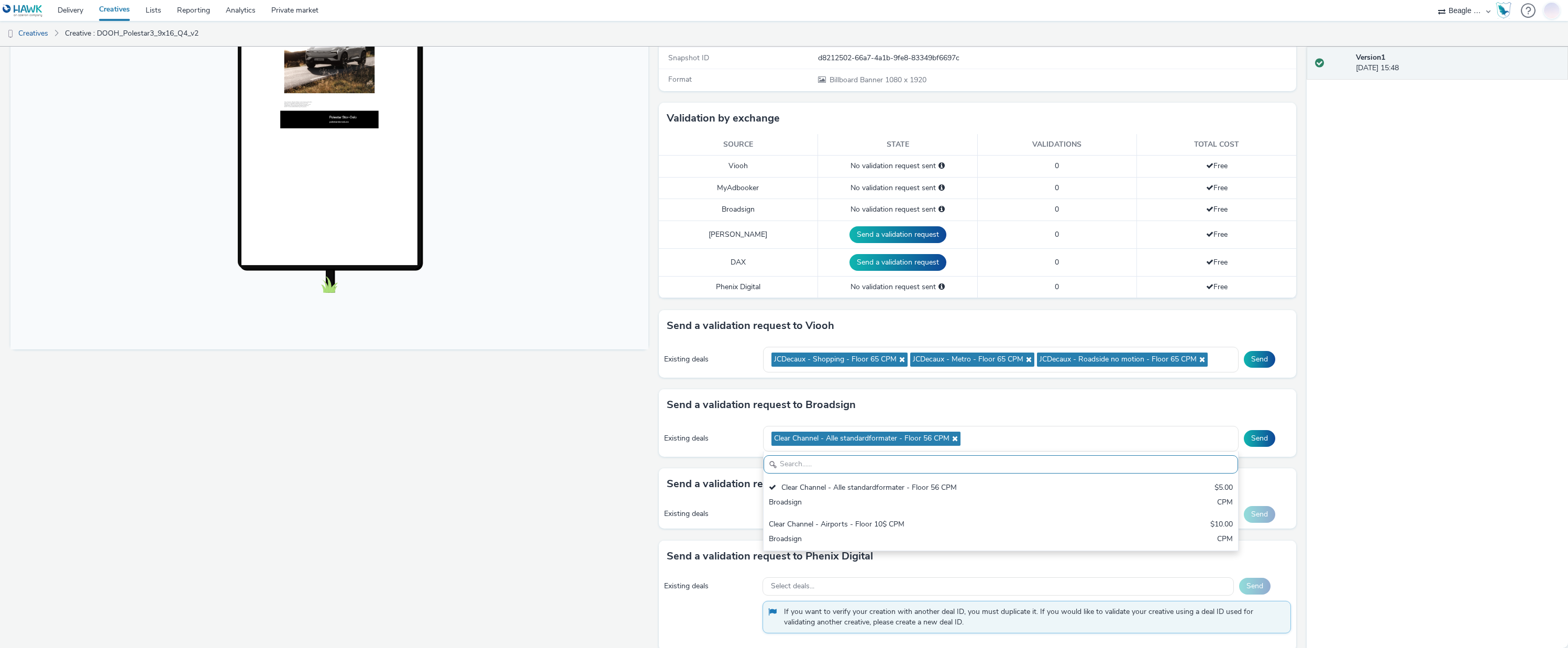
click at [703, 484] on h3 "Send a validation request to MyAdbooker" at bounding box center [768, 484] width 202 height 16
click at [805, 517] on span "Select deals..." at bounding box center [793, 514] width 44 height 9
click at [730, 484] on h3 "Send a validation request to MyAdbooker" at bounding box center [768, 484] width 202 height 16
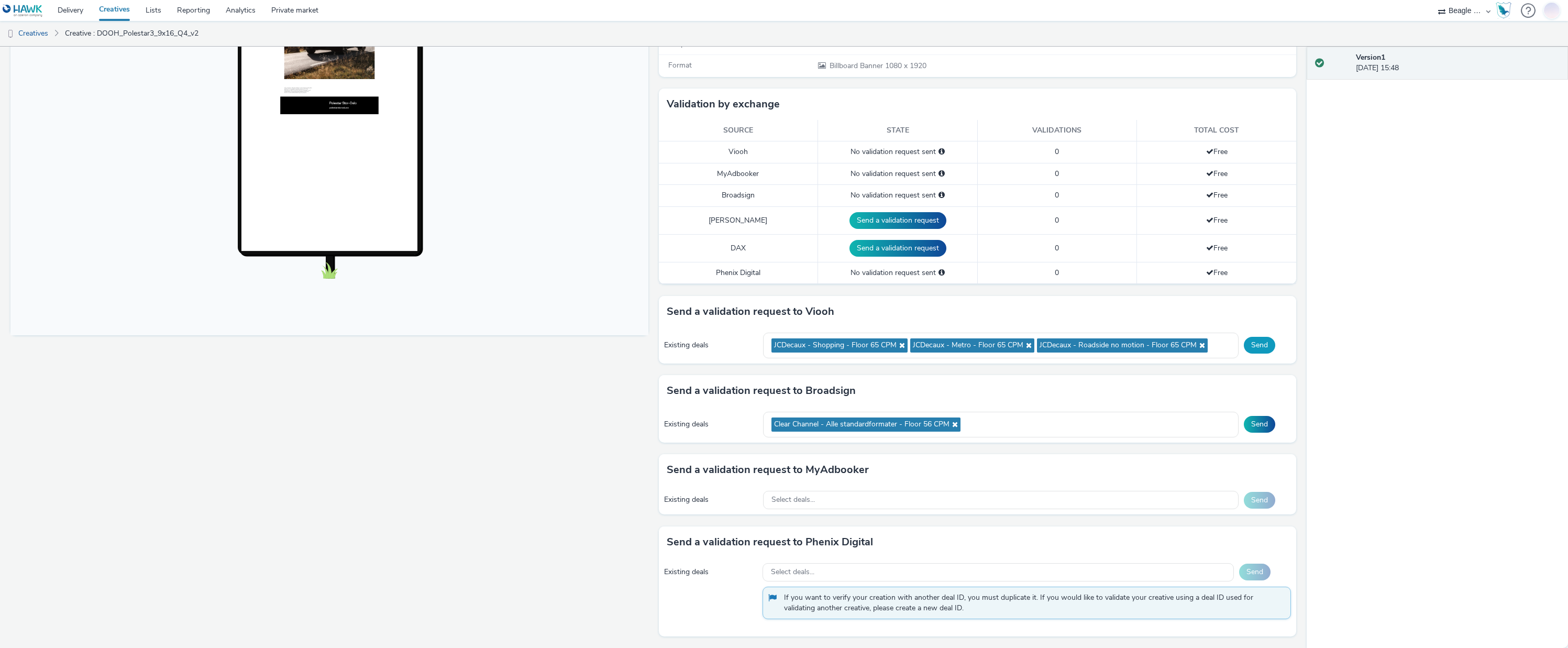
click at [1254, 344] on button "Send" at bounding box center [1259, 345] width 31 height 17
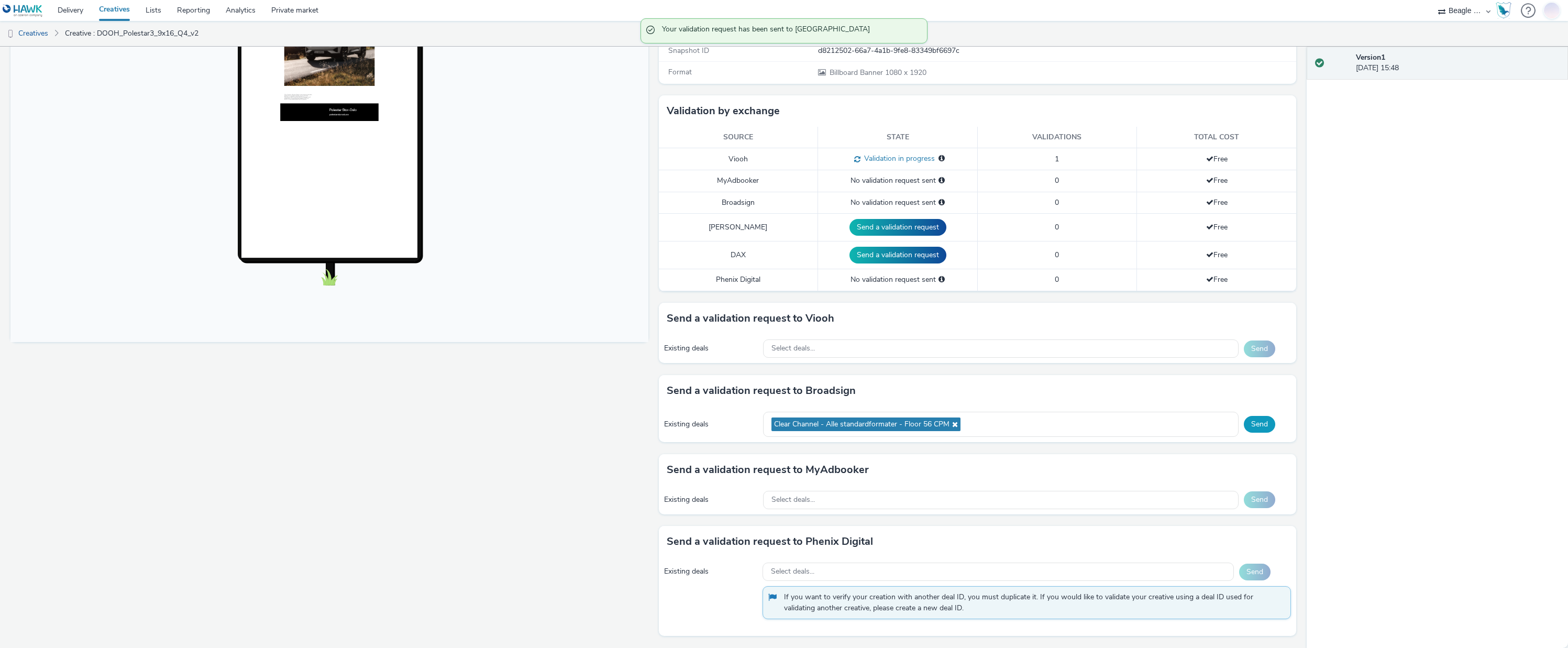
scroll to position [212, 0]
click at [1250, 425] on button "Send" at bounding box center [1259, 424] width 31 height 17
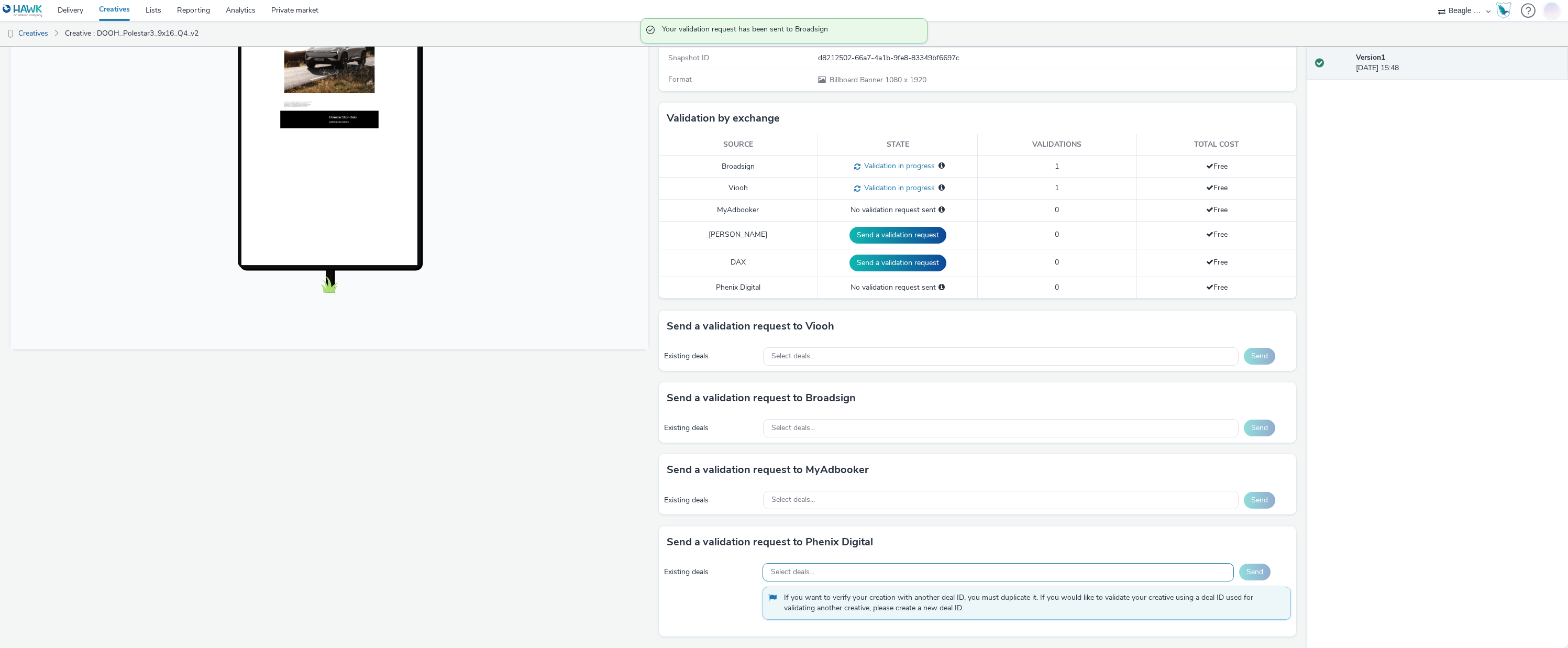
click at [796, 570] on span "Select deals..." at bounding box center [793, 572] width 44 height 9
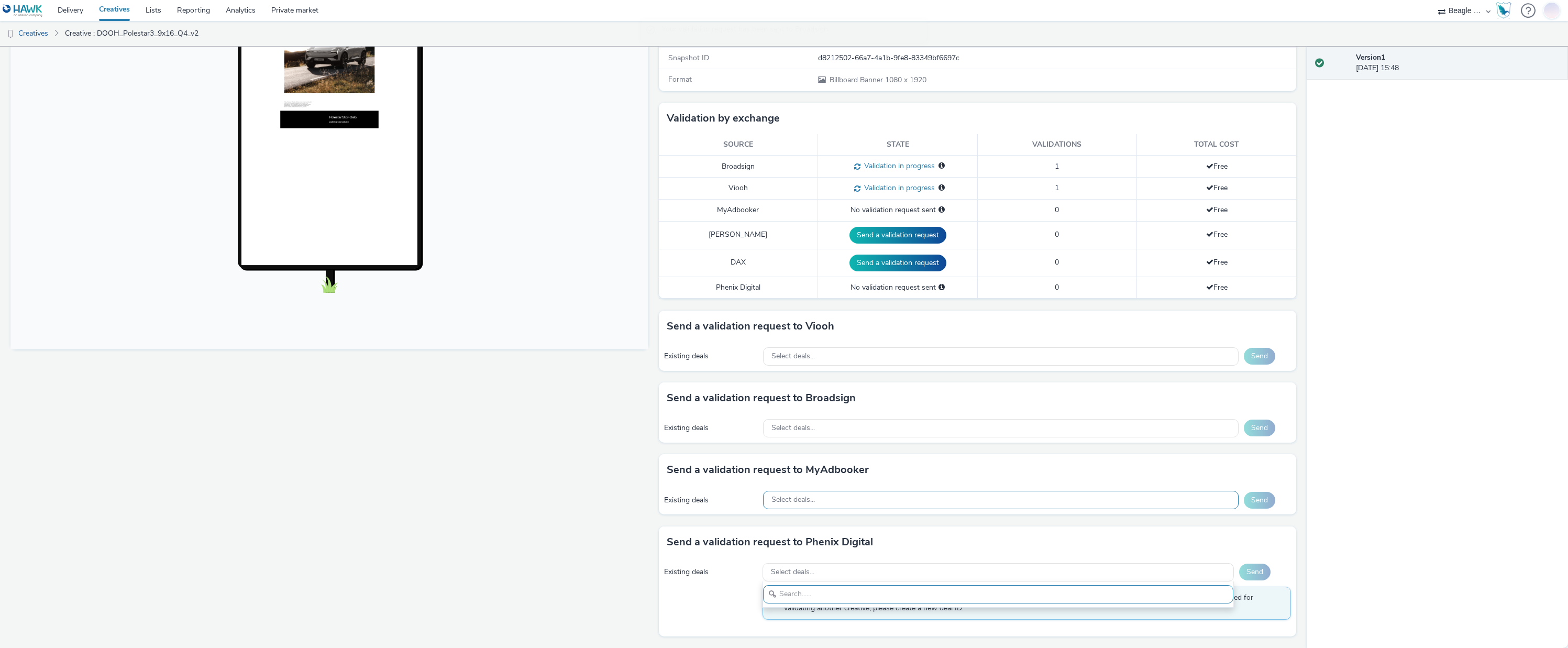
click at [795, 496] on span "Select deals..." at bounding box center [793, 500] width 44 height 9
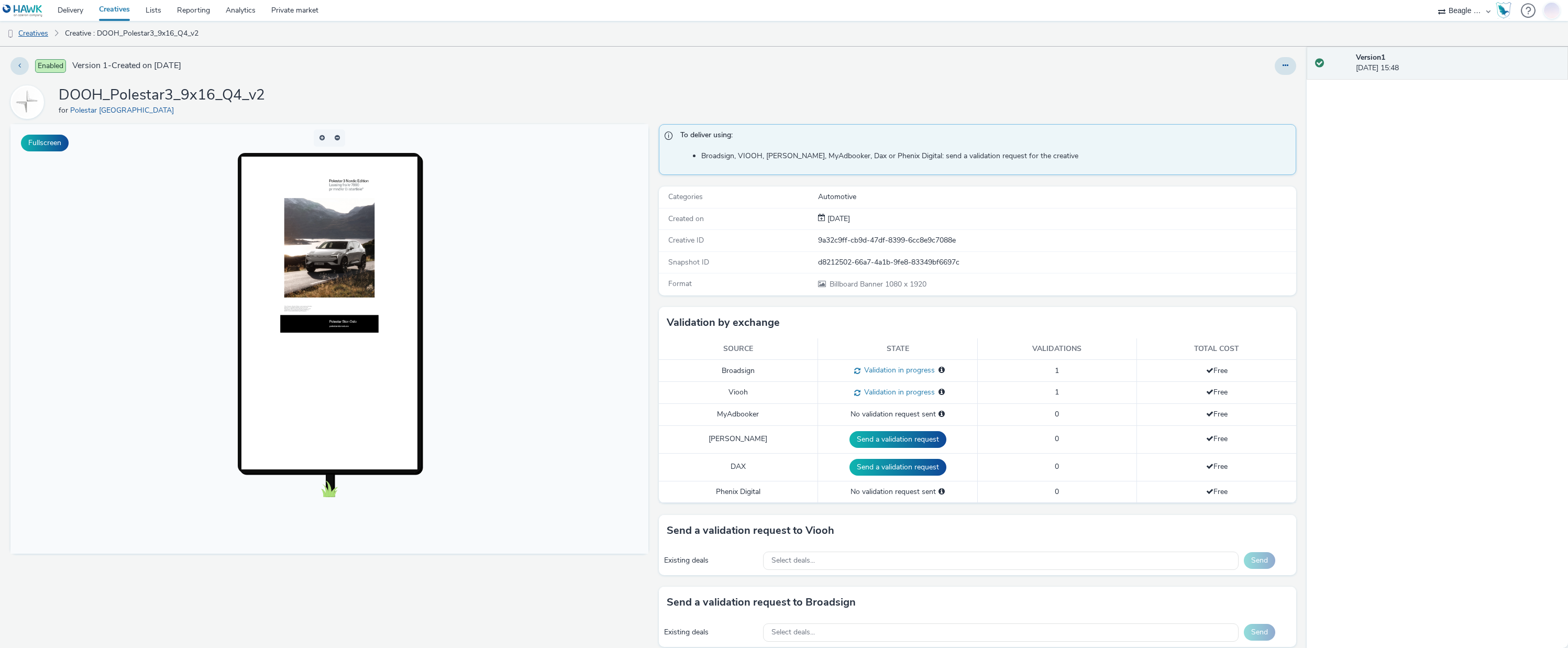
click at [36, 34] on link "Creatives" at bounding box center [26, 33] width 53 height 25
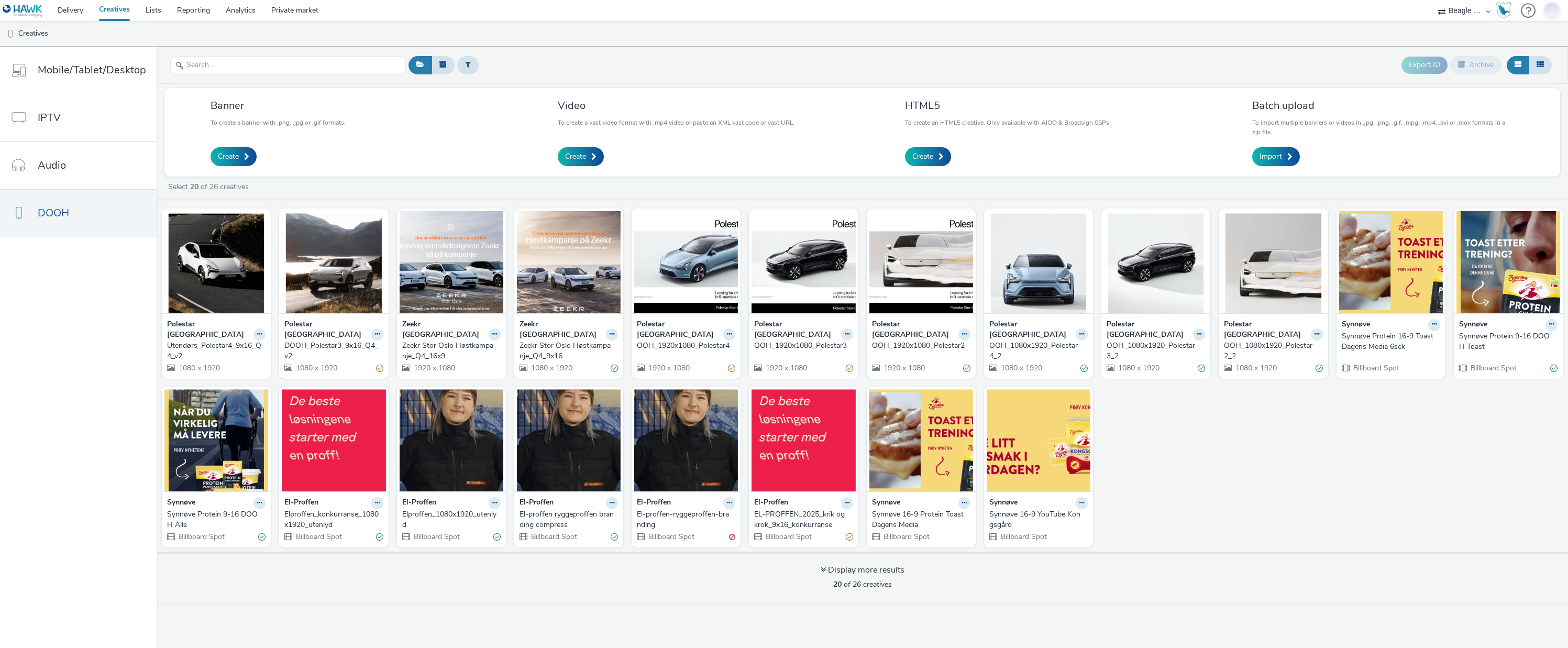
click at [188, 252] on img at bounding box center [216, 262] width 104 height 102
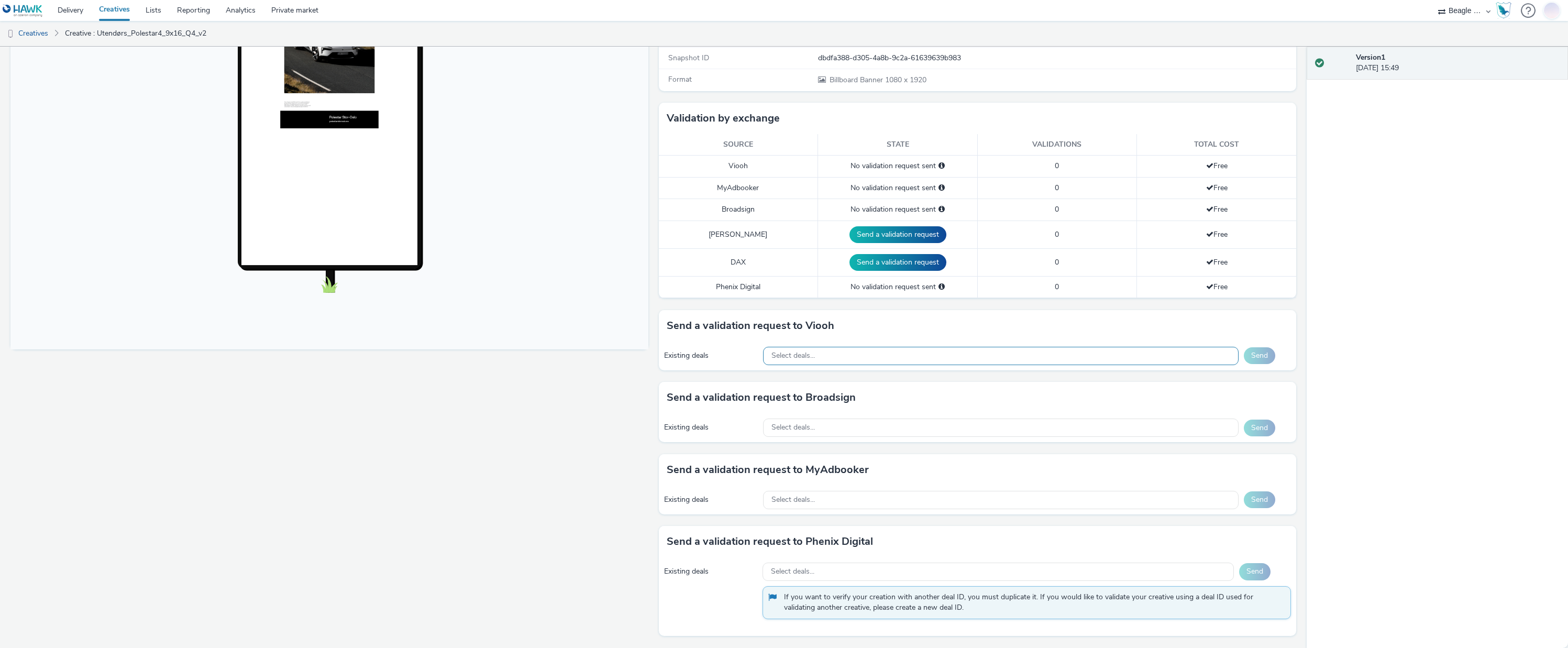
click at [820, 361] on div "Select deals..." at bounding box center [1001, 356] width 476 height 18
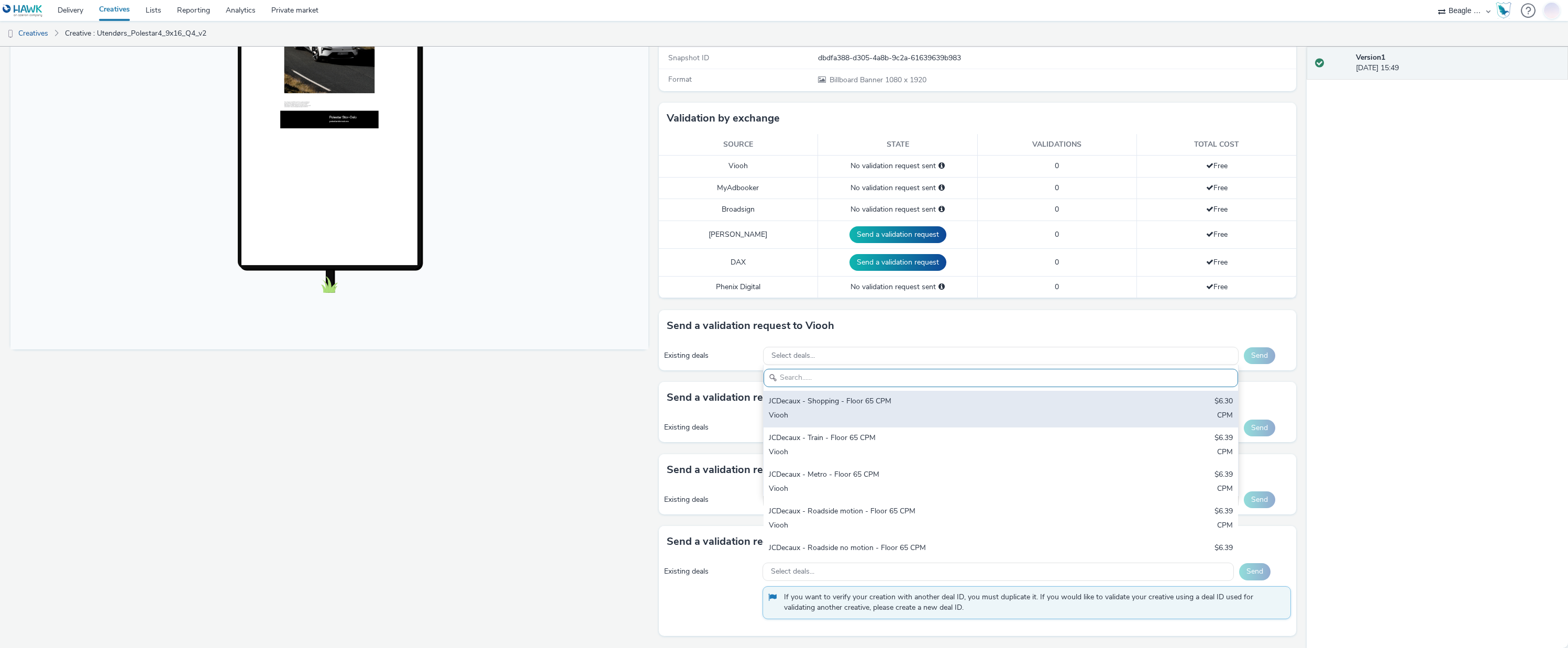
click at [833, 405] on div "JCDecaux - Shopping - Floor 65 CPM" at bounding box center [922, 401] width 308 height 12
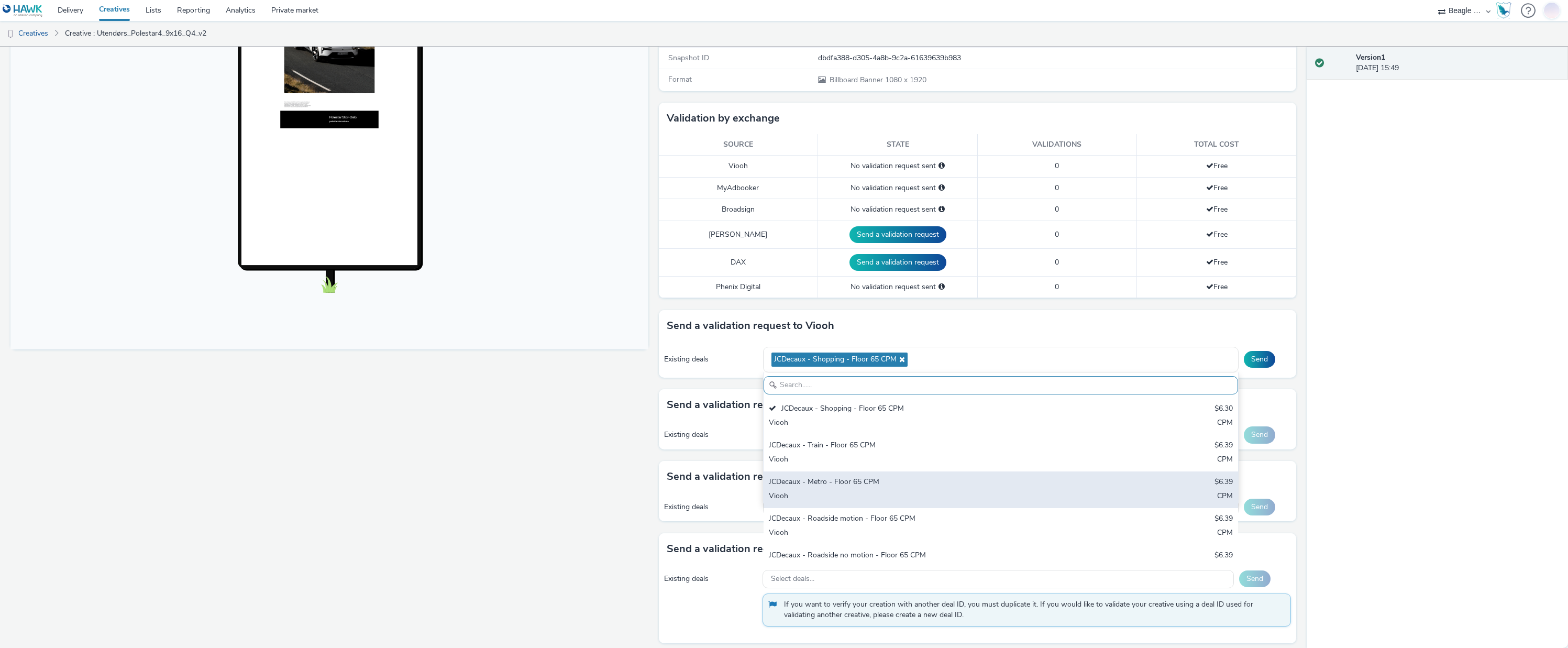
click at [833, 474] on div "JCDecaux - Metro - Floor 65 CPM $6.39 Viooh CPM" at bounding box center [1001, 489] width 474 height 36
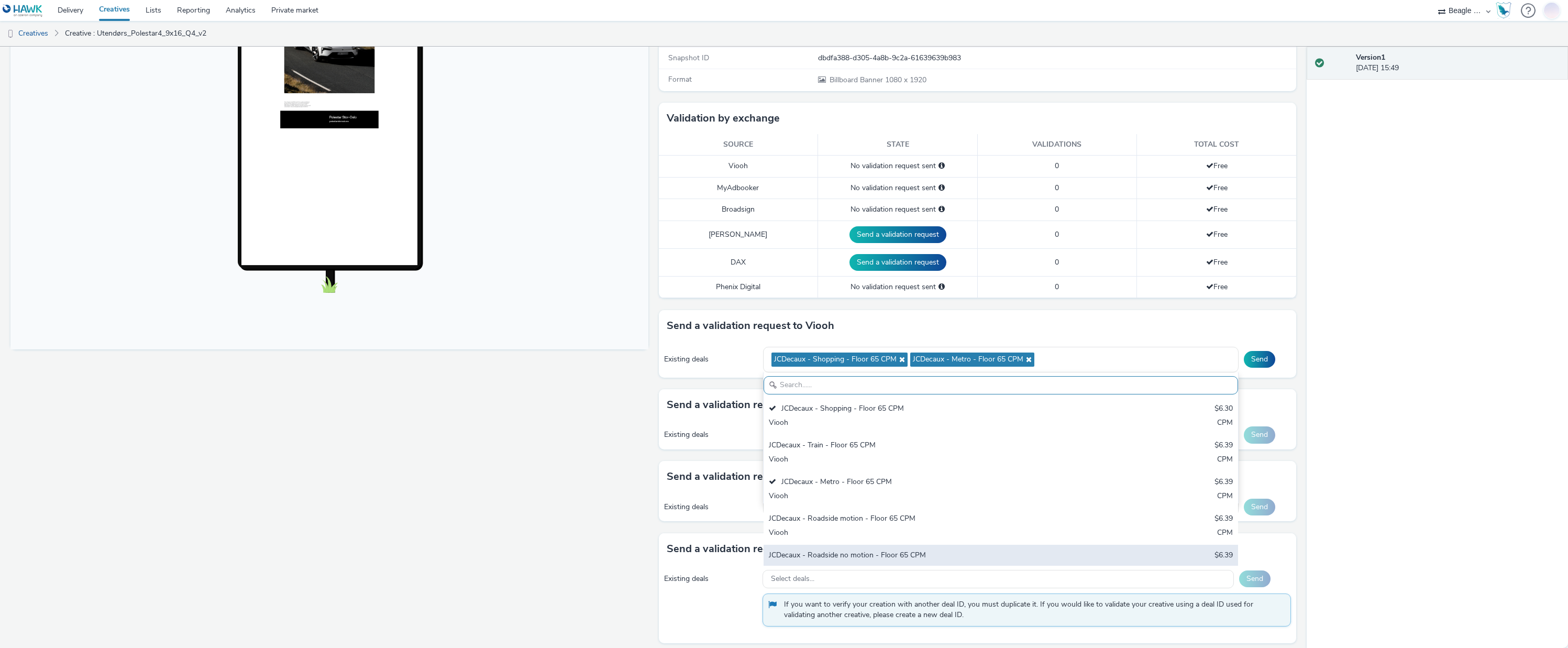
click at [849, 551] on div "JCDecaux - Roadside no motion - Floor 65 CPM" at bounding box center [922, 556] width 308 height 12
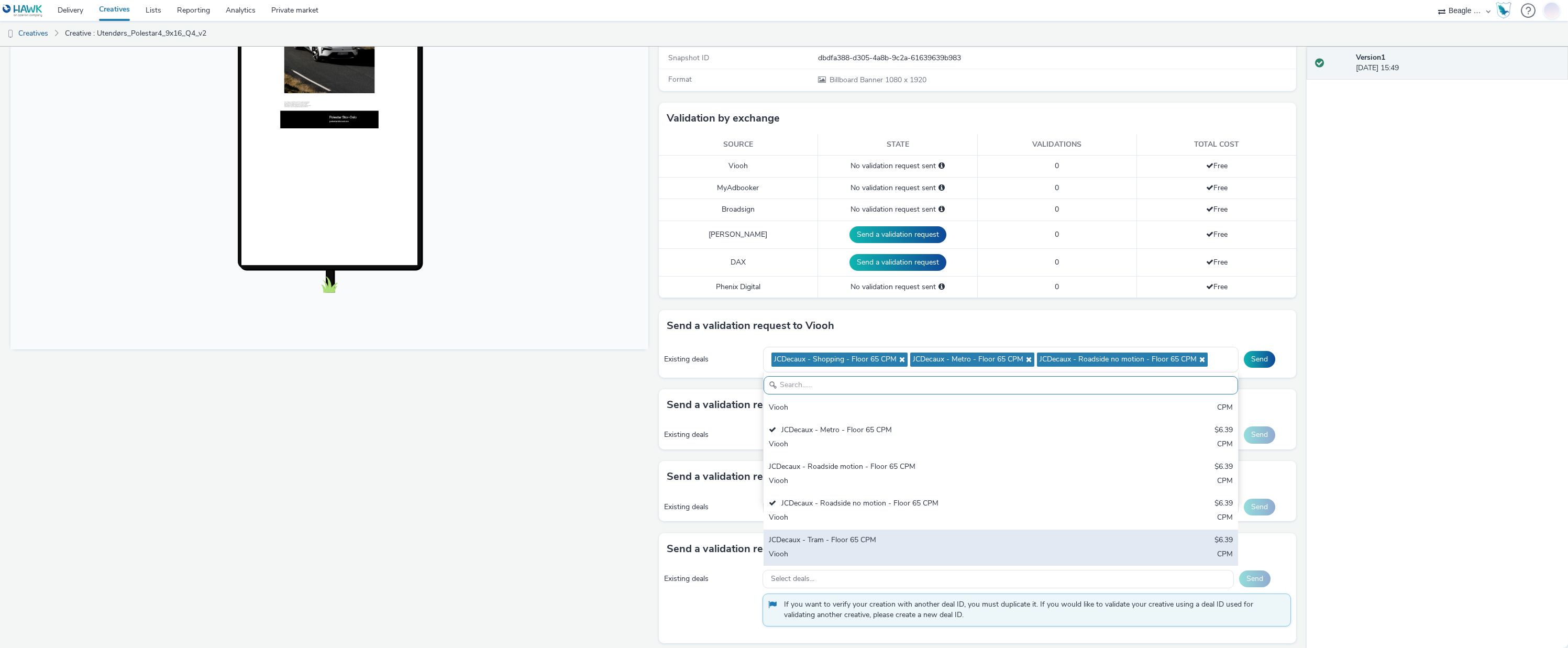
scroll to position [52, 0]
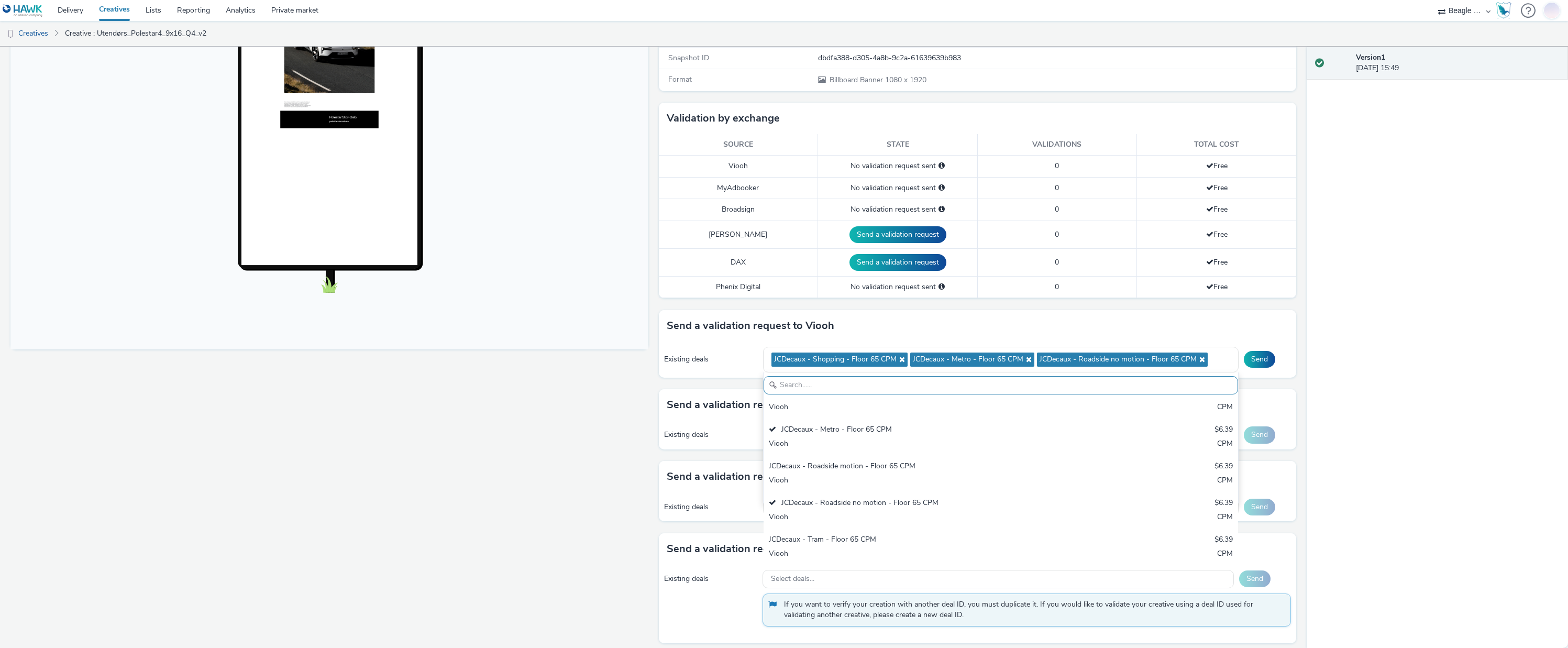
click at [1342, 414] on div "Version 1 [DATE] 15:49" at bounding box center [1436, 347] width 261 height 601
click at [1250, 358] on button "Send" at bounding box center [1259, 359] width 31 height 17
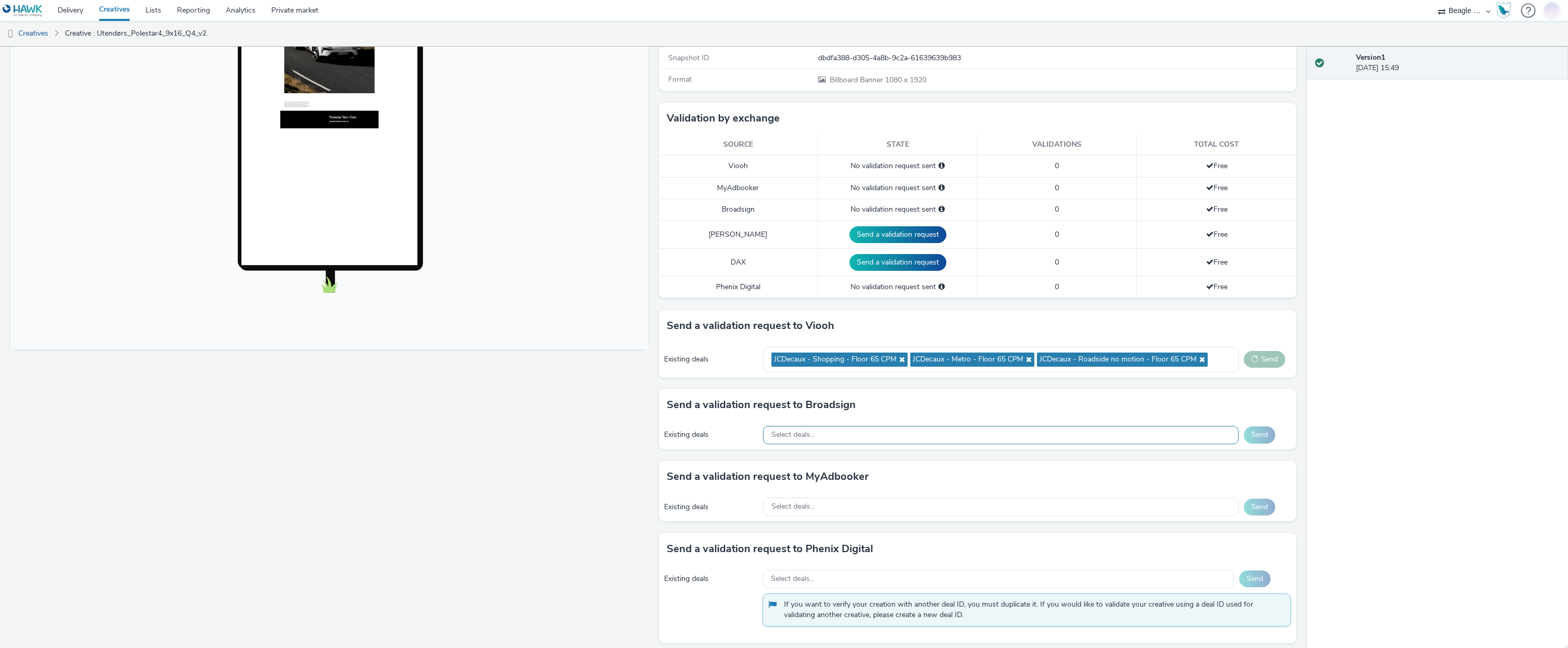
click at [792, 435] on span "Select deals..." at bounding box center [793, 435] width 44 height 9
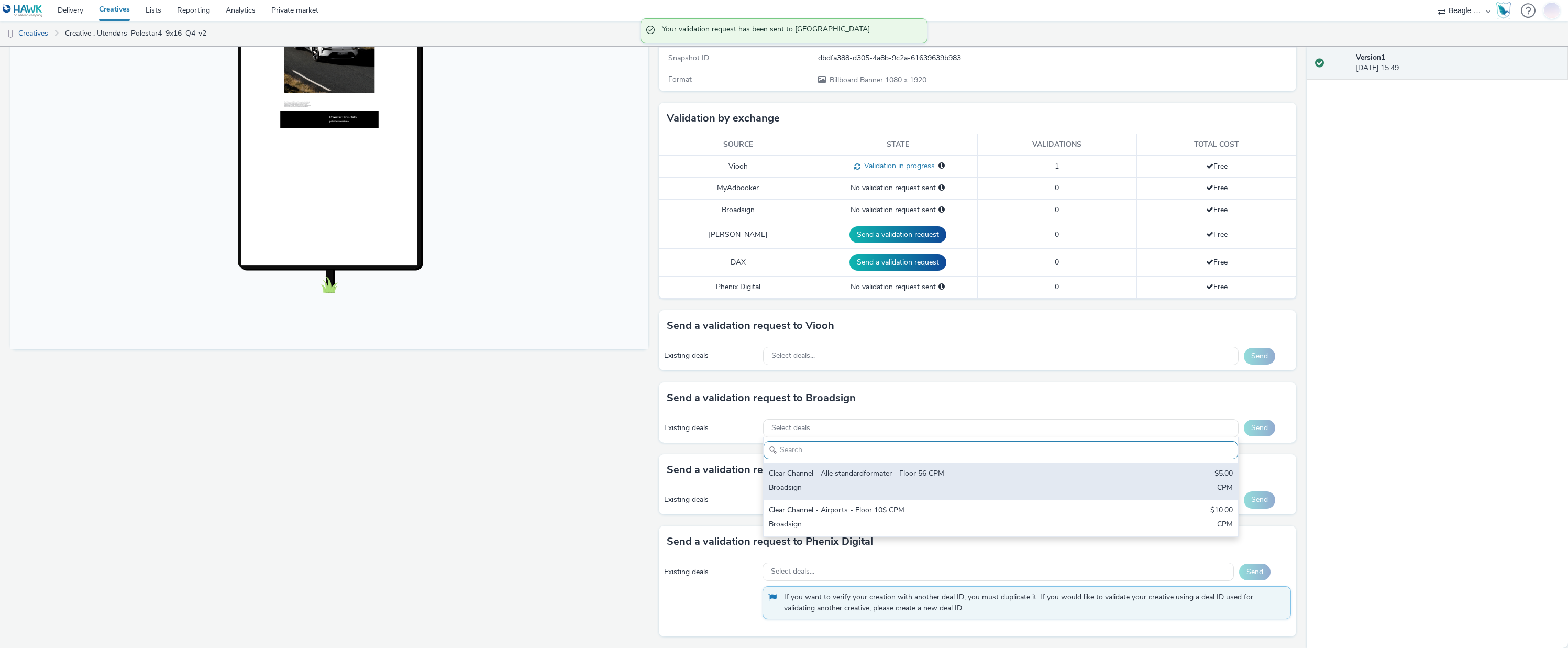
click at [848, 487] on div "Broadsign" at bounding box center [922, 488] width 308 height 12
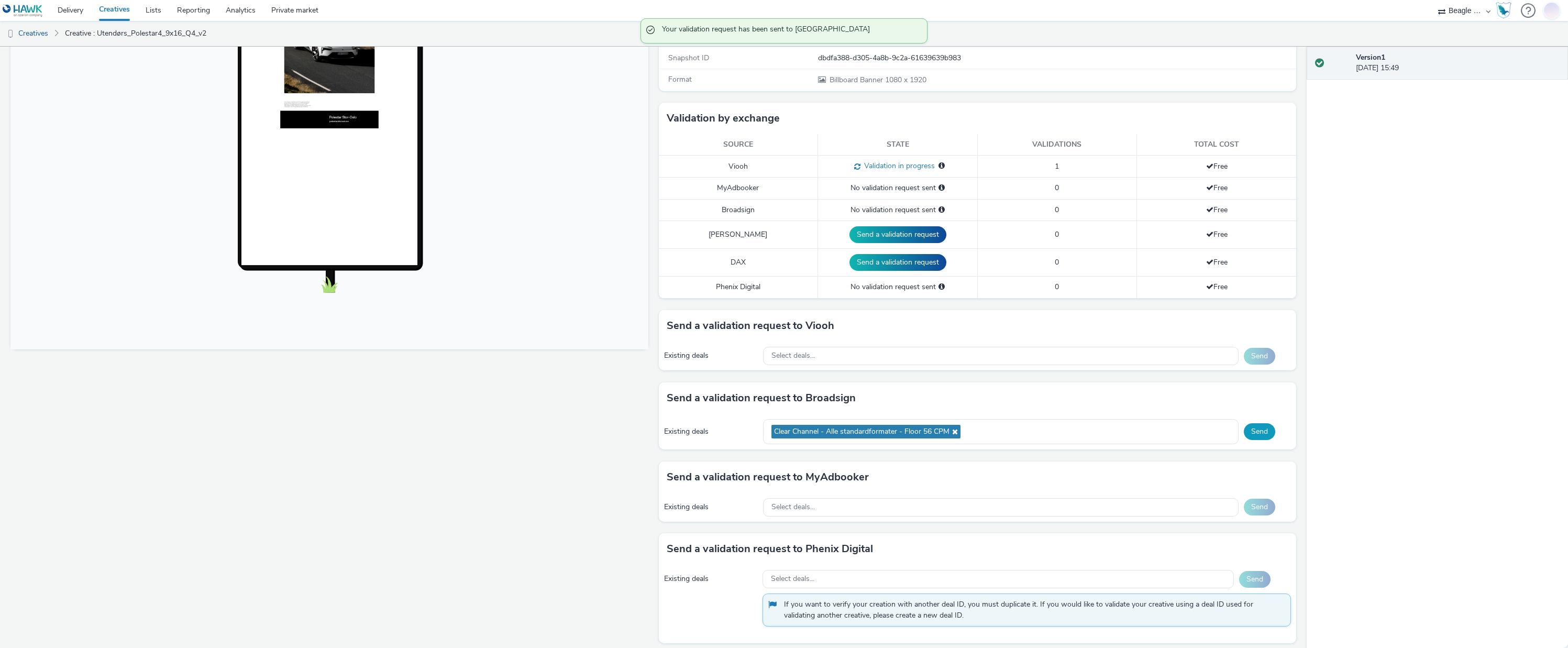
click at [1248, 436] on button "Send" at bounding box center [1259, 431] width 31 height 17
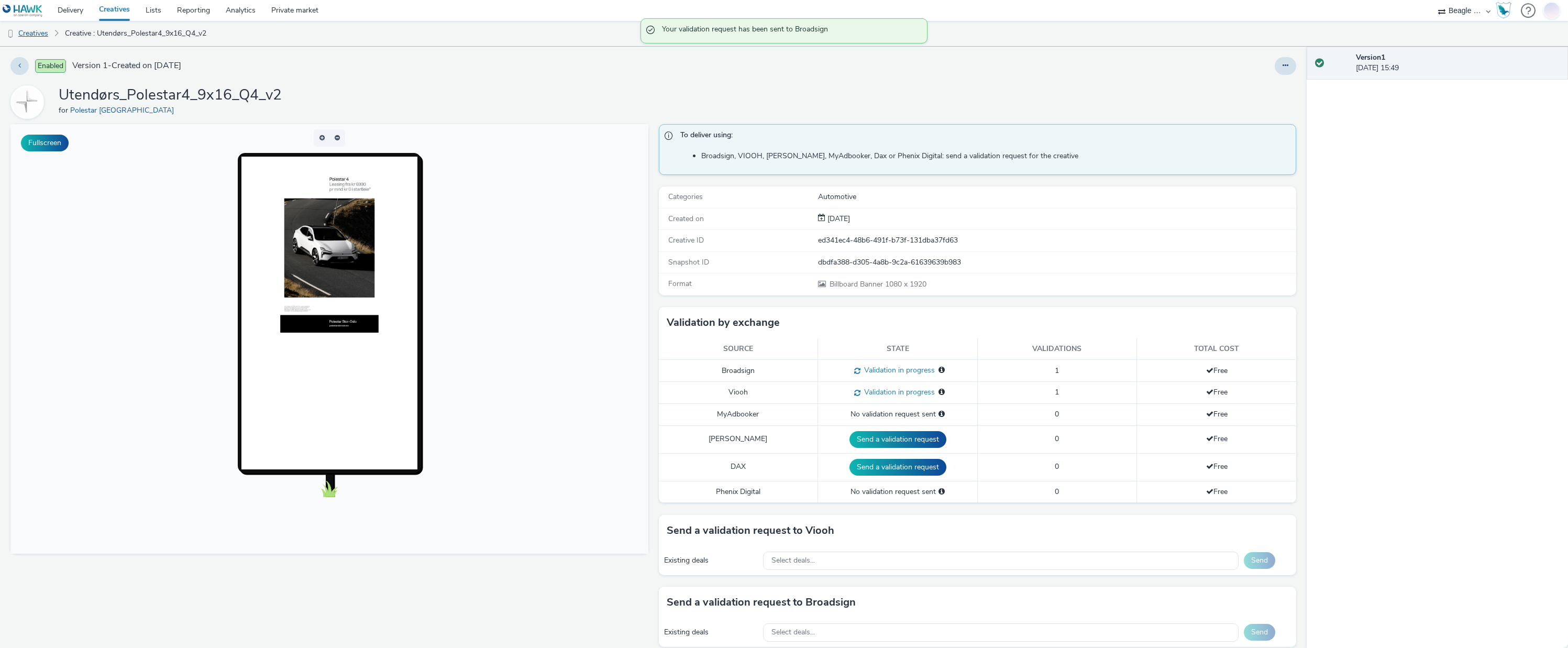
click at [40, 36] on link "Creatives" at bounding box center [26, 33] width 53 height 25
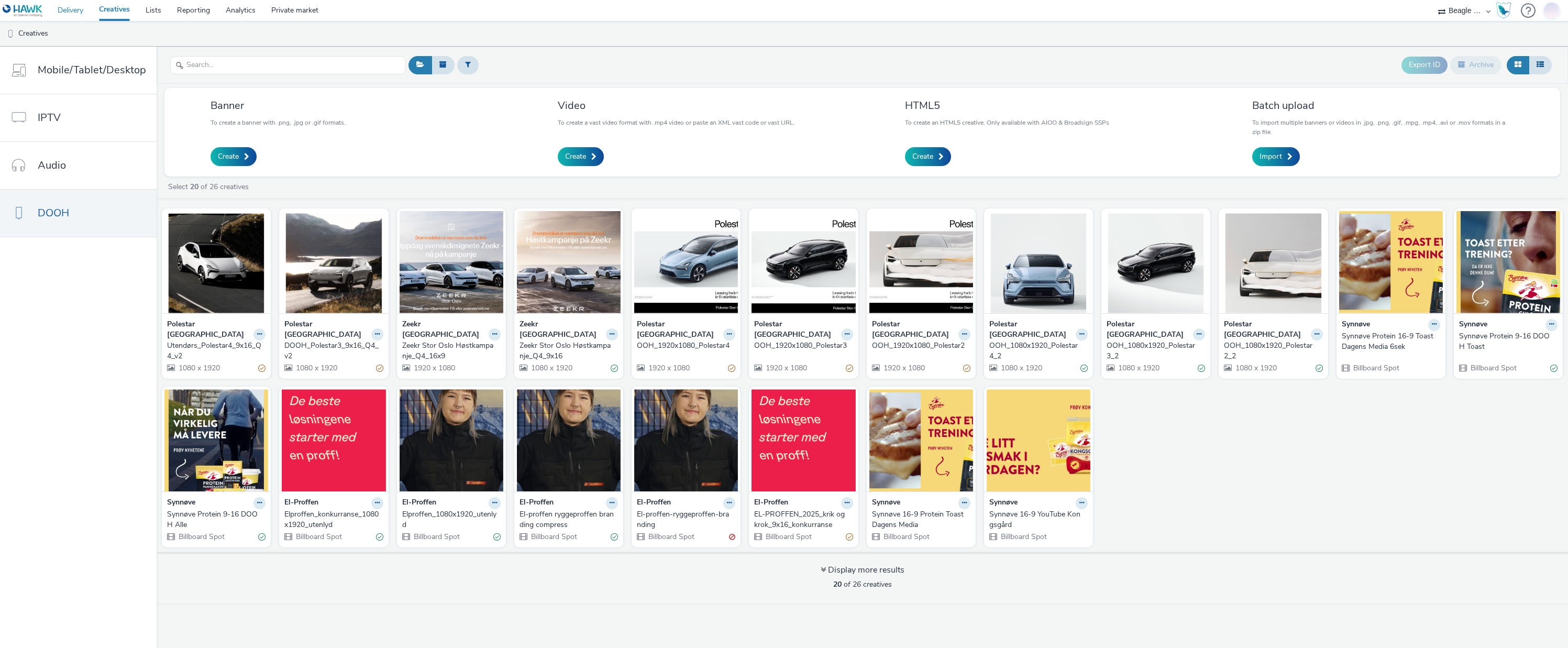
click at [68, 9] on link "Delivery" at bounding box center [70, 10] width 41 height 21
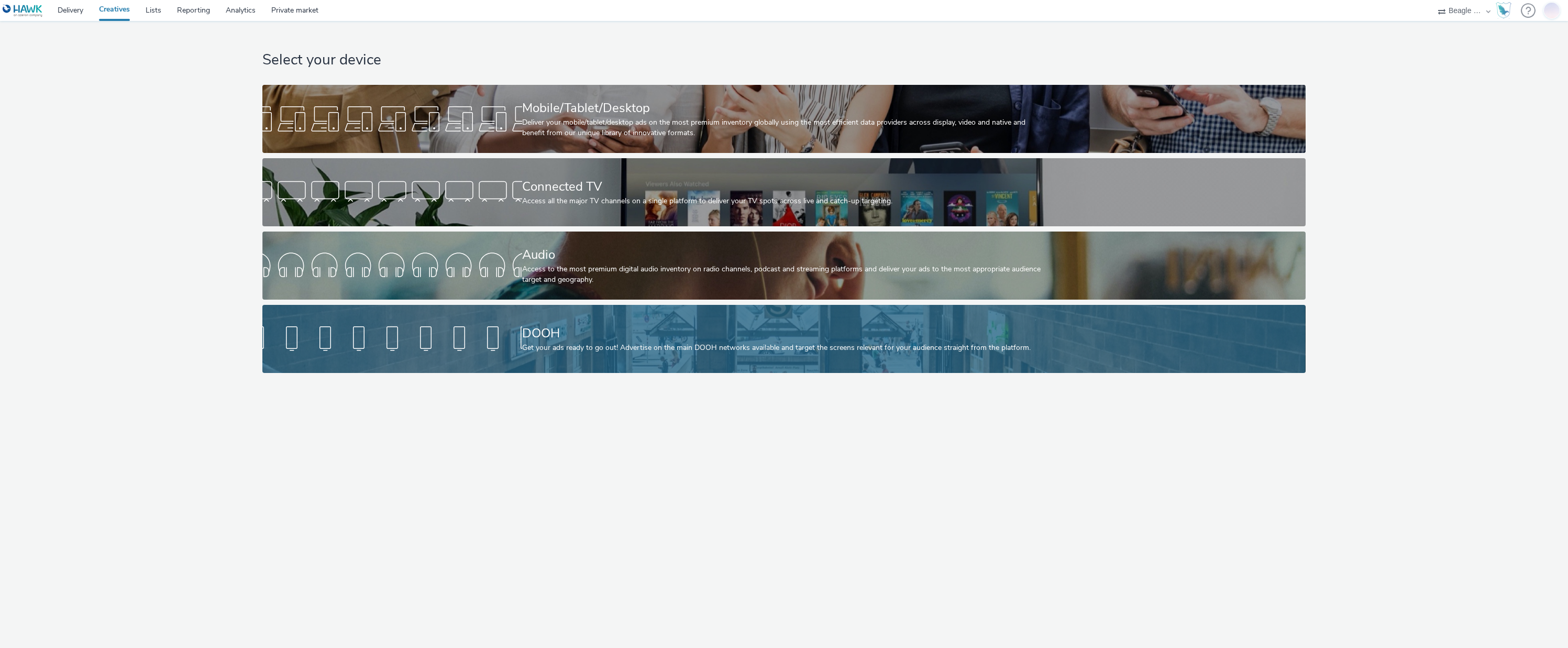
click at [639, 314] on div "DOOH Get your ads ready to go out! Advertise on the main DOOH networks availabl…" at bounding box center [782, 339] width 519 height 68
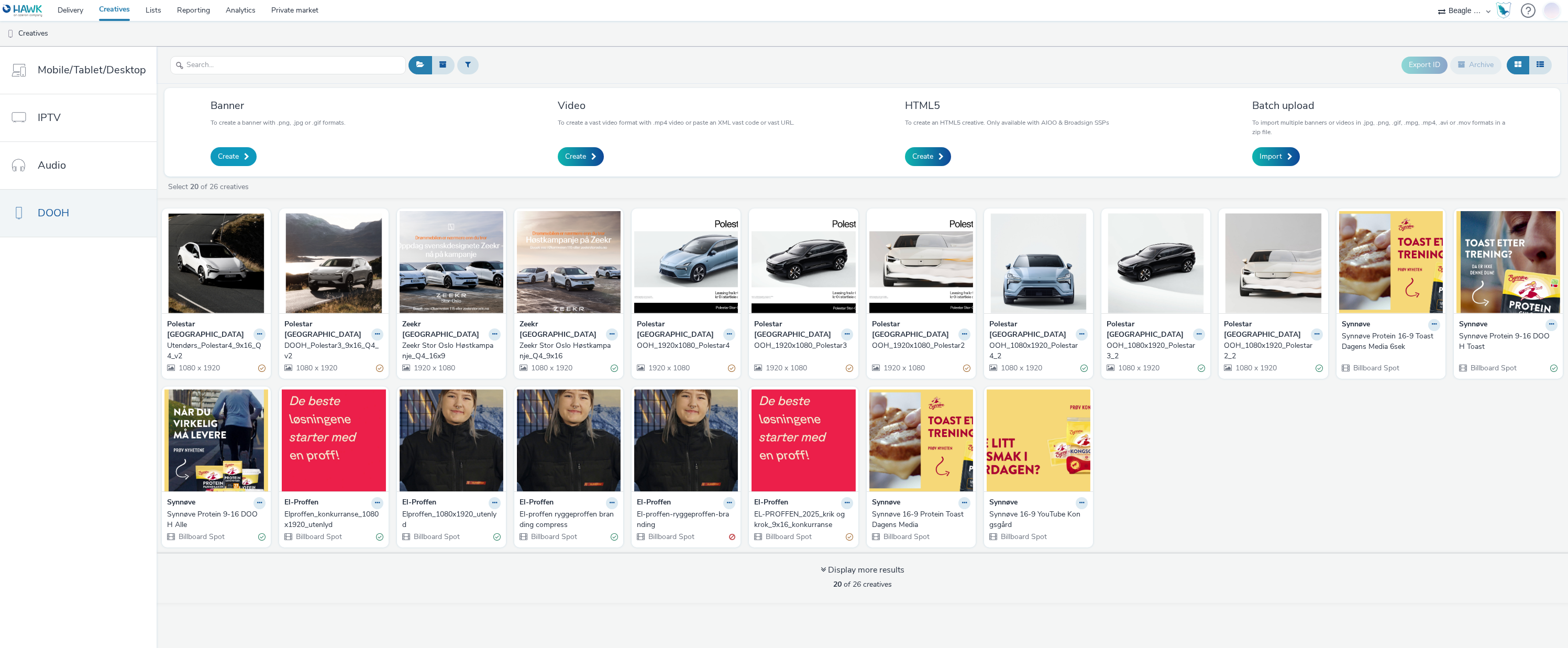
click at [236, 158] on span "Create" at bounding box center [228, 156] width 21 height 10
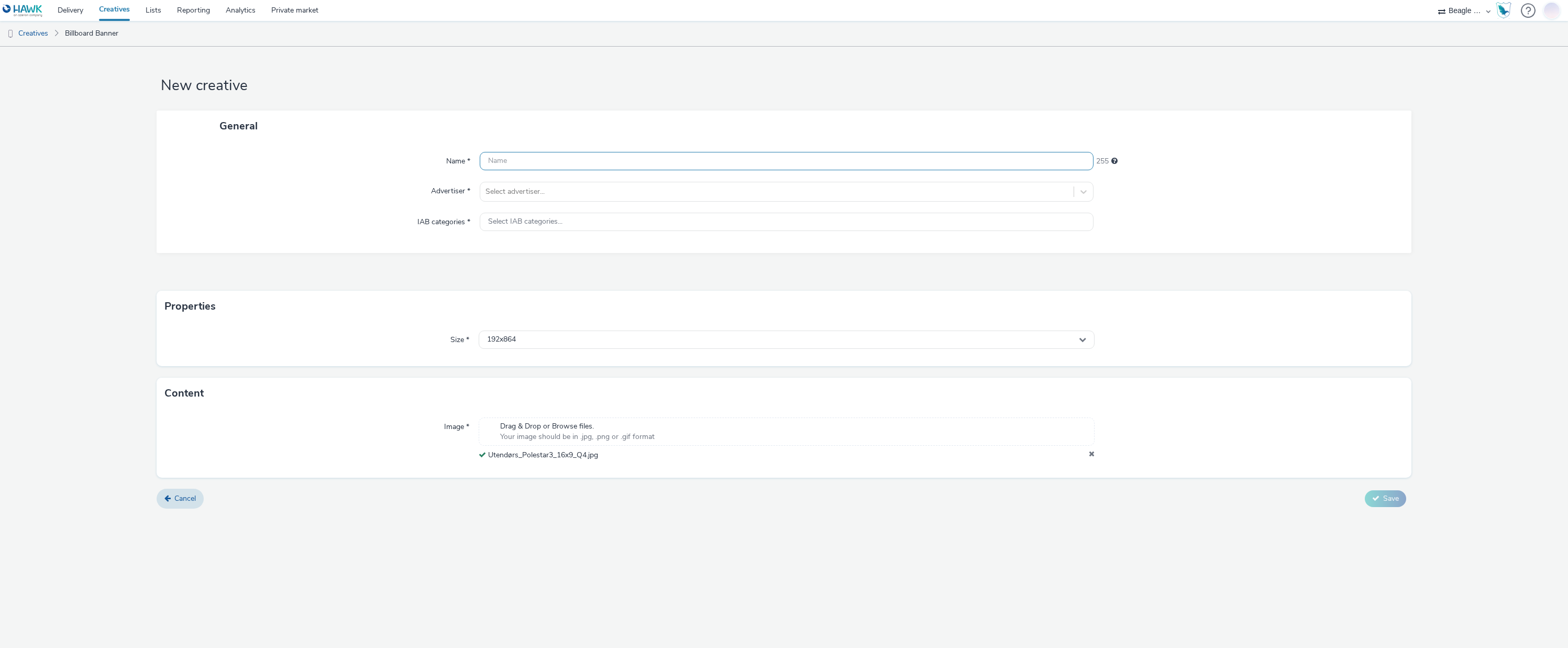
click at [503, 164] on input "text" at bounding box center [786, 161] width 615 height 18
paste input "Utendørs_Polestar3_16x9_Q4"
type input "Utendørs_Polestar3_16x9_Q4_v2"
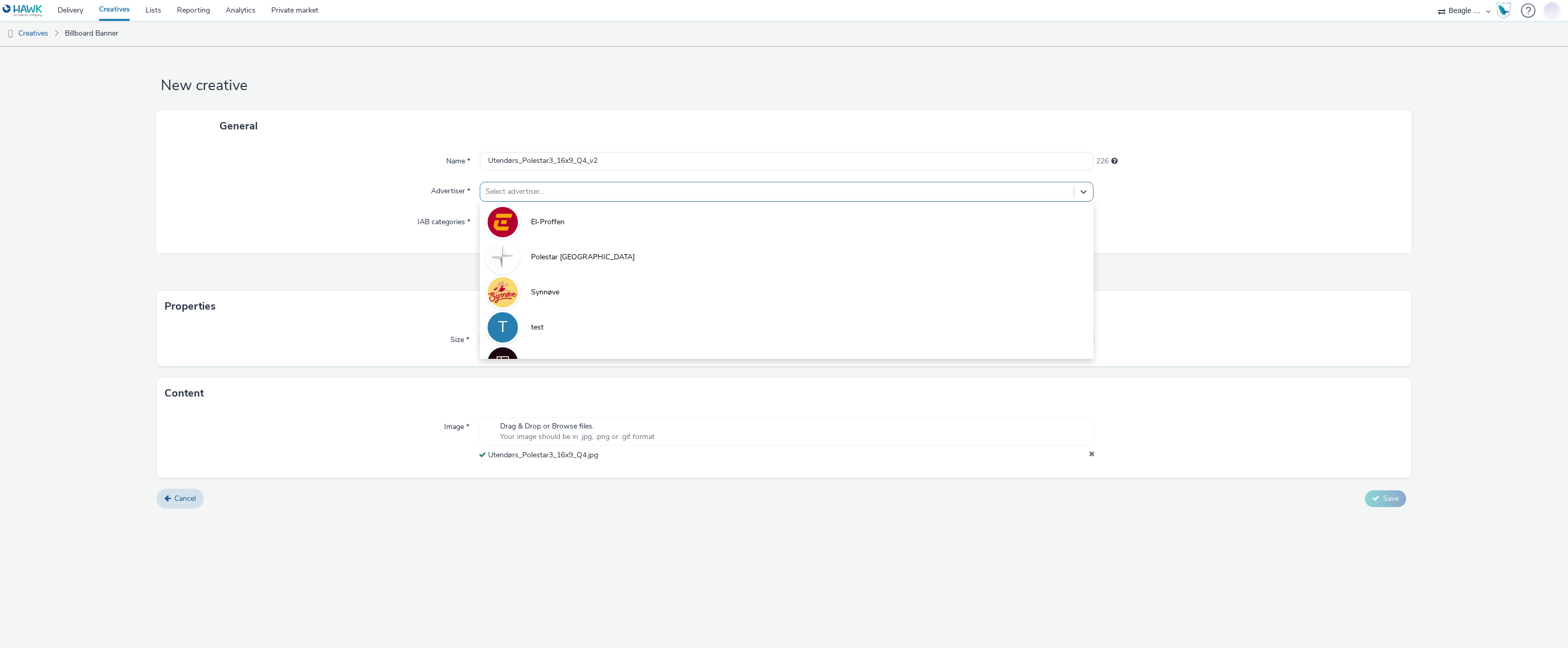
click at [516, 200] on div "Select advertiser..." at bounding box center [777, 191] width 593 height 17
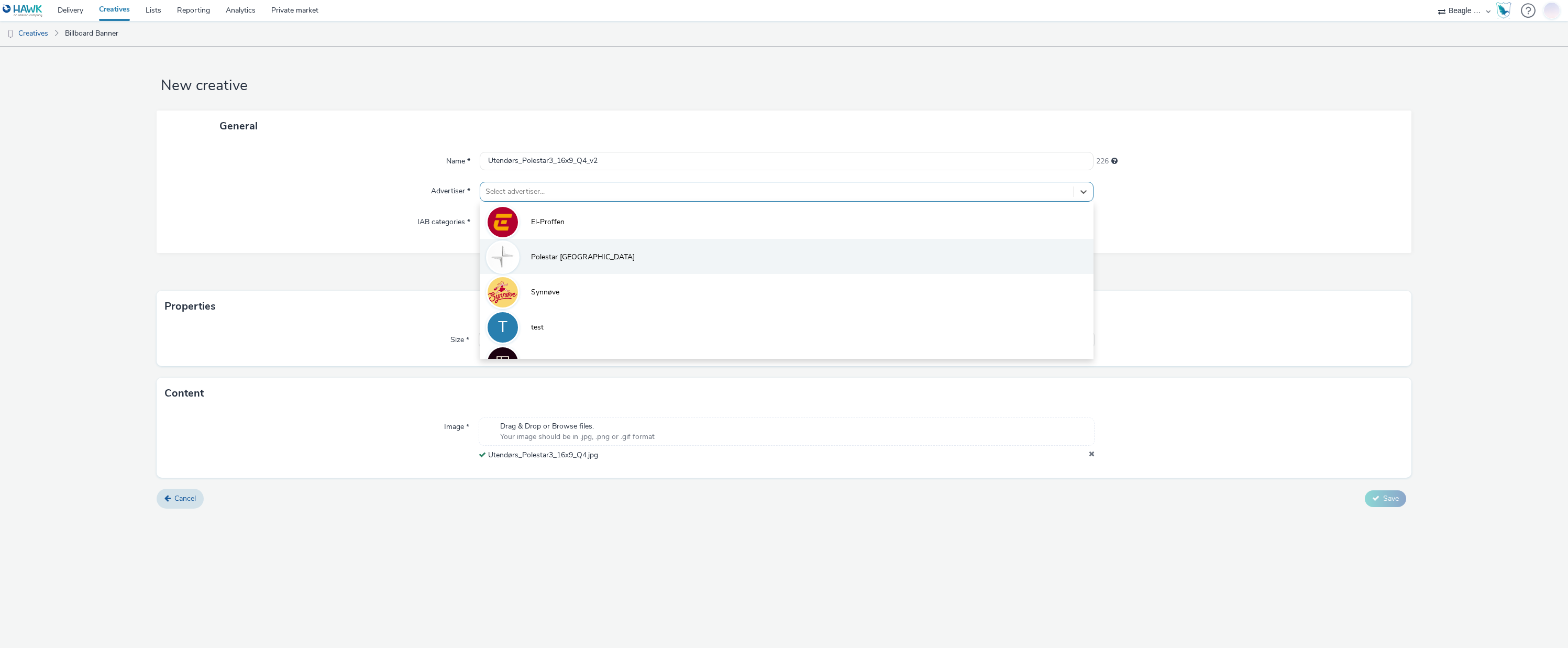
click at [549, 254] on span "Polestar [GEOGRAPHIC_DATA]" at bounding box center [583, 257] width 104 height 10
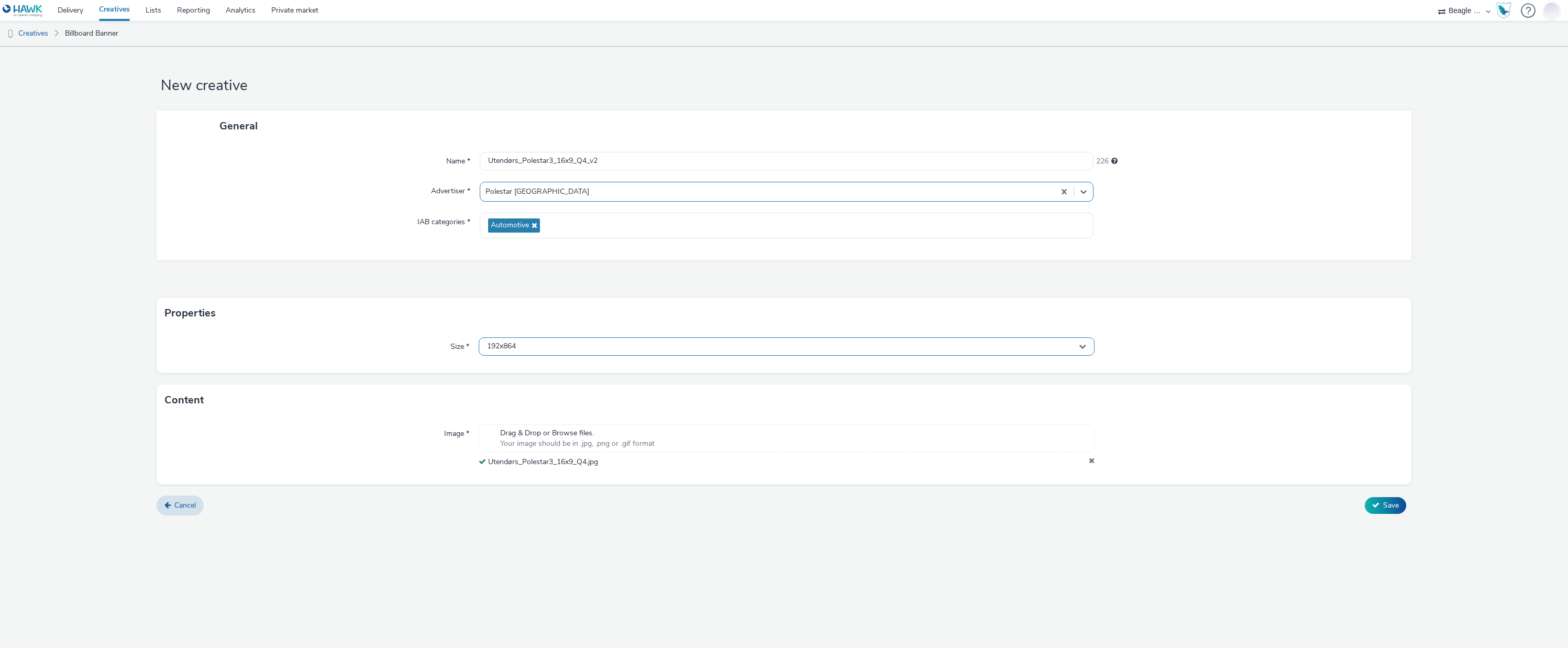
click at [516, 338] on div "192x864" at bounding box center [786, 346] width 616 height 18
click at [530, 373] on input "text" at bounding box center [787, 368] width 615 height 18
type input "dooh"
click at [528, 487] on span "1920x1080 - dooh" at bounding box center [516, 488] width 61 height 10
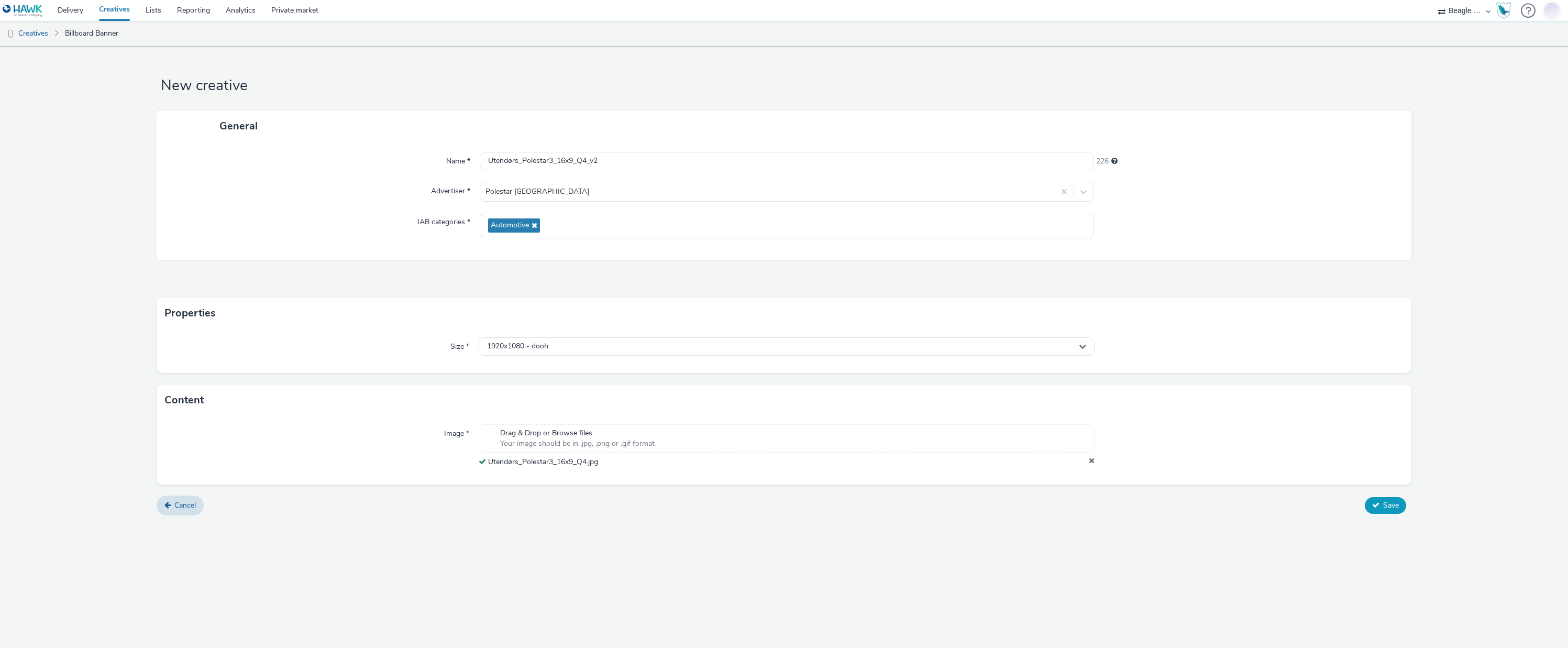
click at [1392, 510] on button "Save" at bounding box center [1385, 505] width 41 height 17
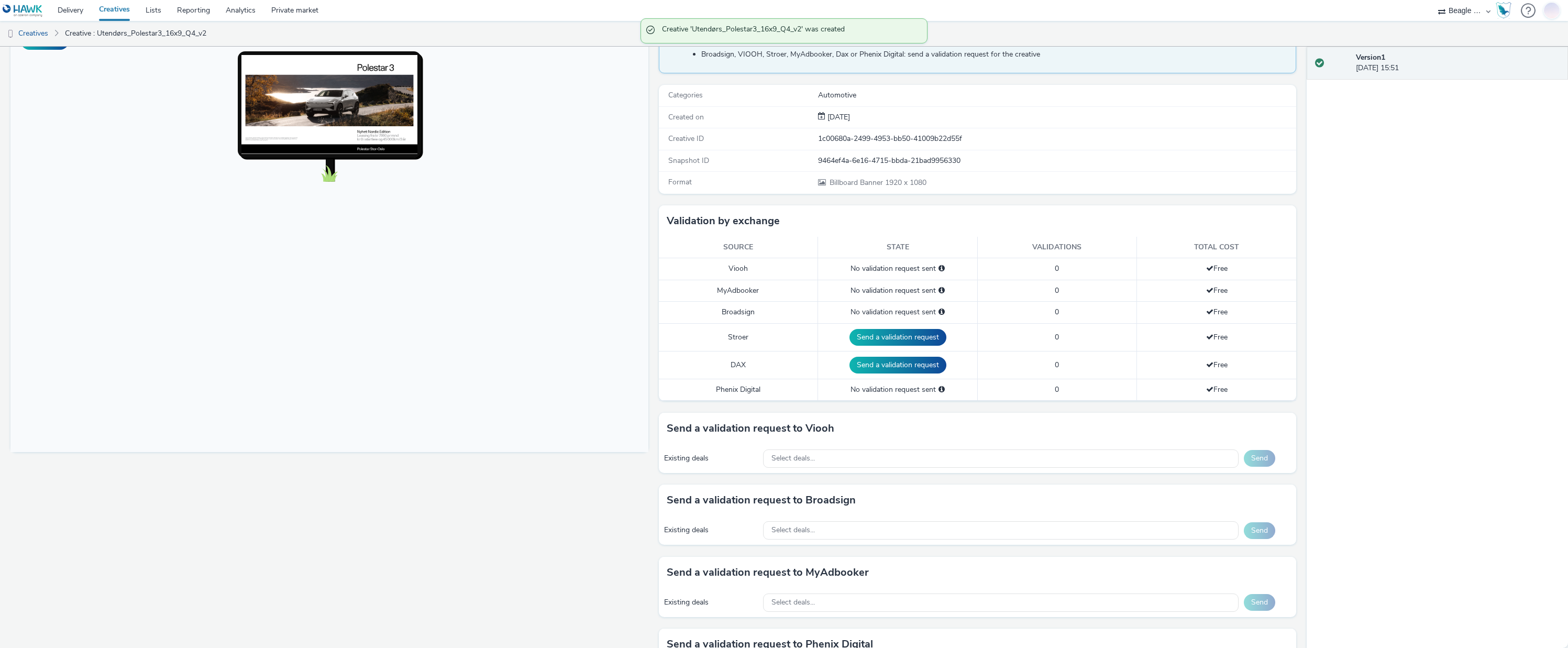
scroll to position [204, 0]
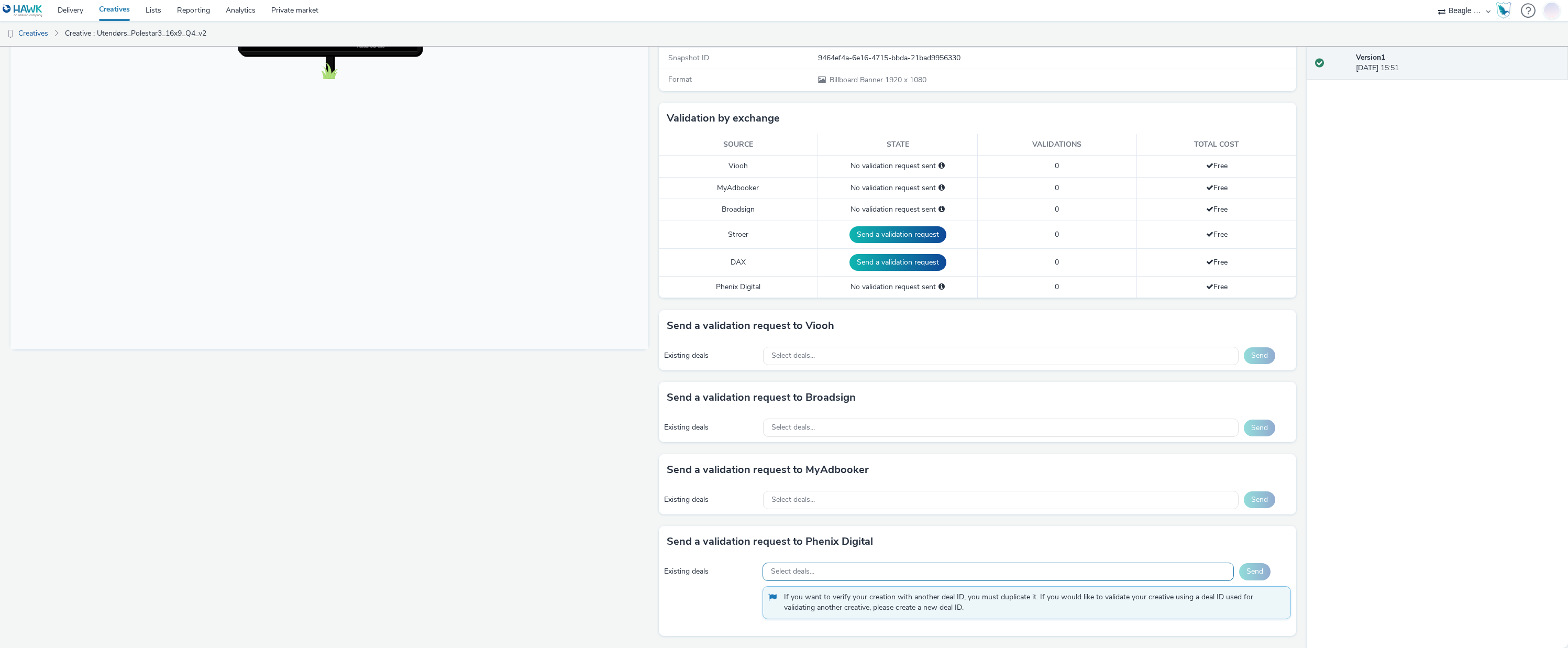
click at [809, 574] on span "Select deals..." at bounding box center [793, 572] width 44 height 9
click at [805, 500] on span "Select deals..." at bounding box center [793, 500] width 44 height 9
click at [804, 425] on span "Select deals..." at bounding box center [793, 428] width 44 height 9
click at [471, 441] on div "Fullscreen" at bounding box center [332, 284] width 643 height 728
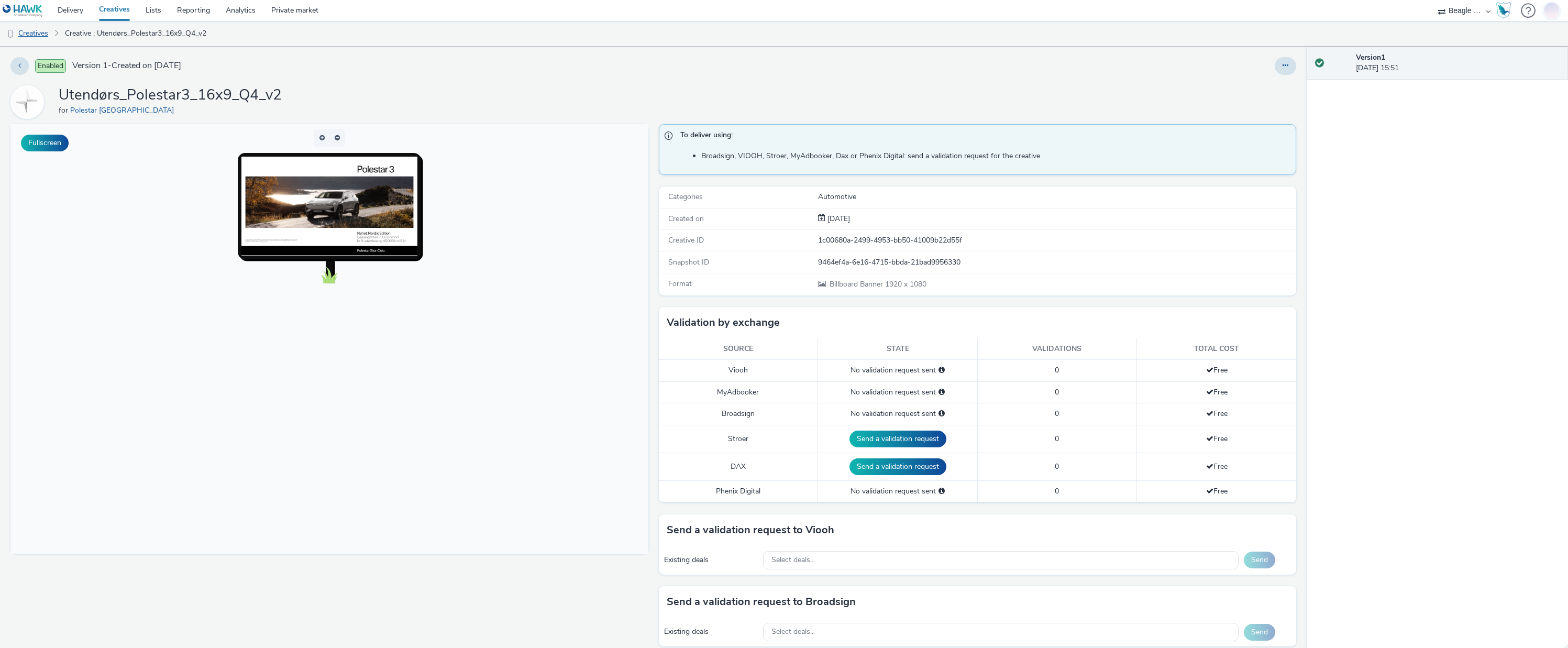
click at [41, 31] on link "Creatives" at bounding box center [26, 33] width 53 height 25
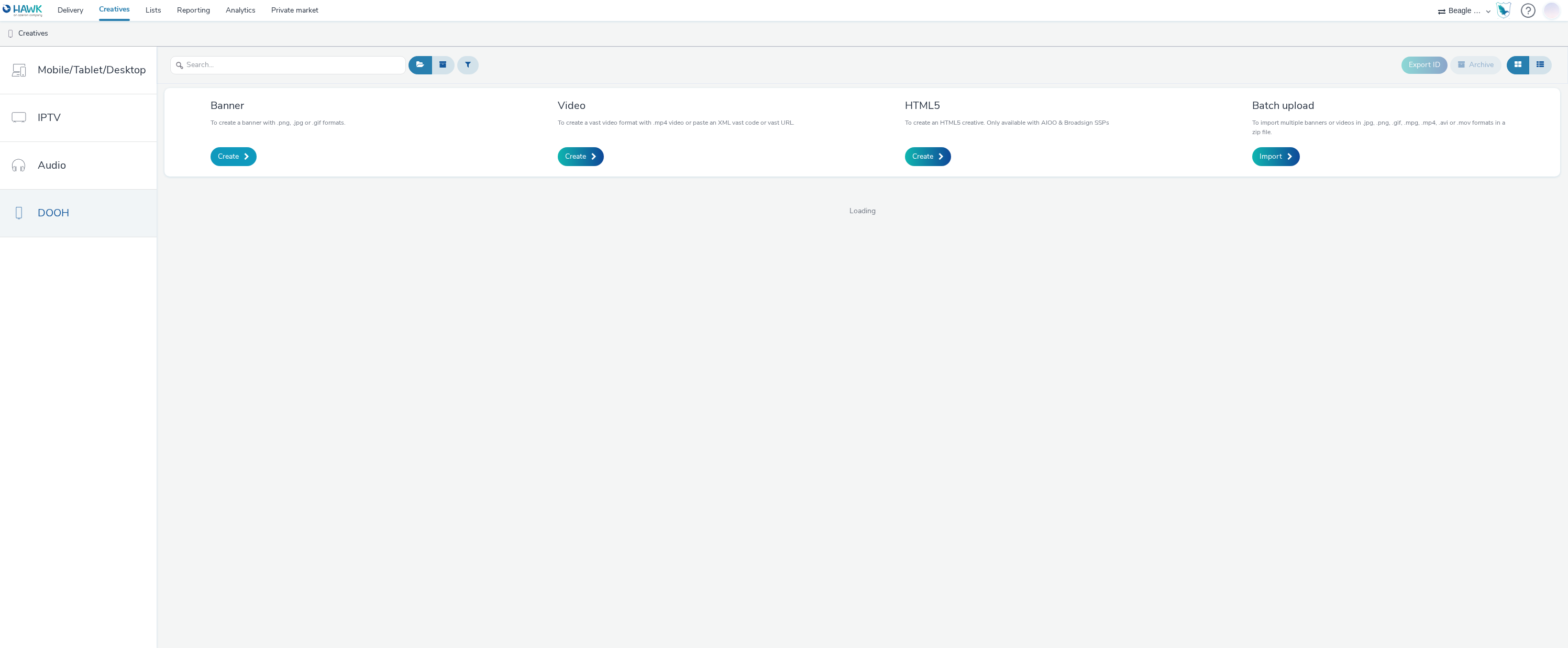
click at [244, 156] on span at bounding box center [247, 156] width 5 height 7
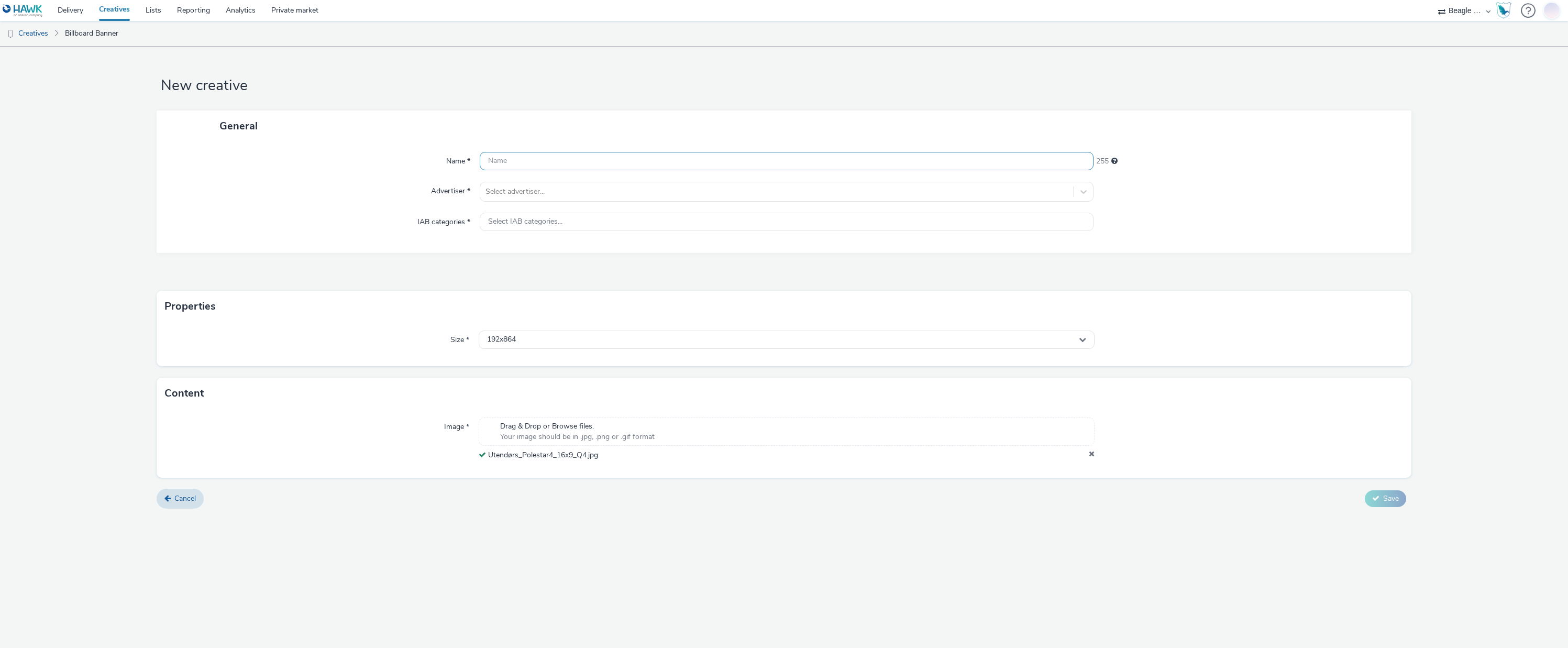
click at [503, 160] on input "text" at bounding box center [786, 161] width 615 height 18
paste input "Utendørs_Polestar4_16x9_Q4"
type input "Utendørs_Polestar4_16x9_Q4_v2"
click at [513, 199] on div "Select advertiser..." at bounding box center [777, 191] width 593 height 17
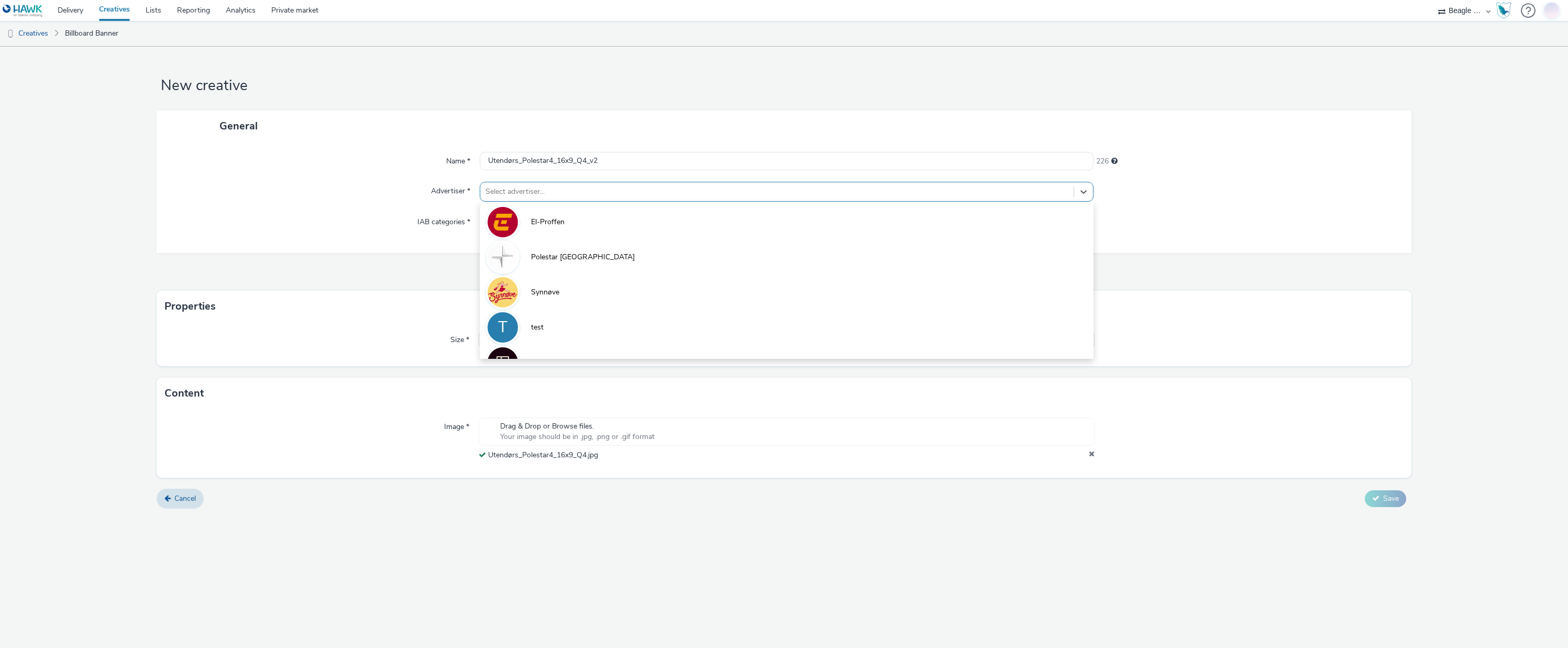
click at [545, 254] on span "Polestar [GEOGRAPHIC_DATA]" at bounding box center [583, 257] width 104 height 10
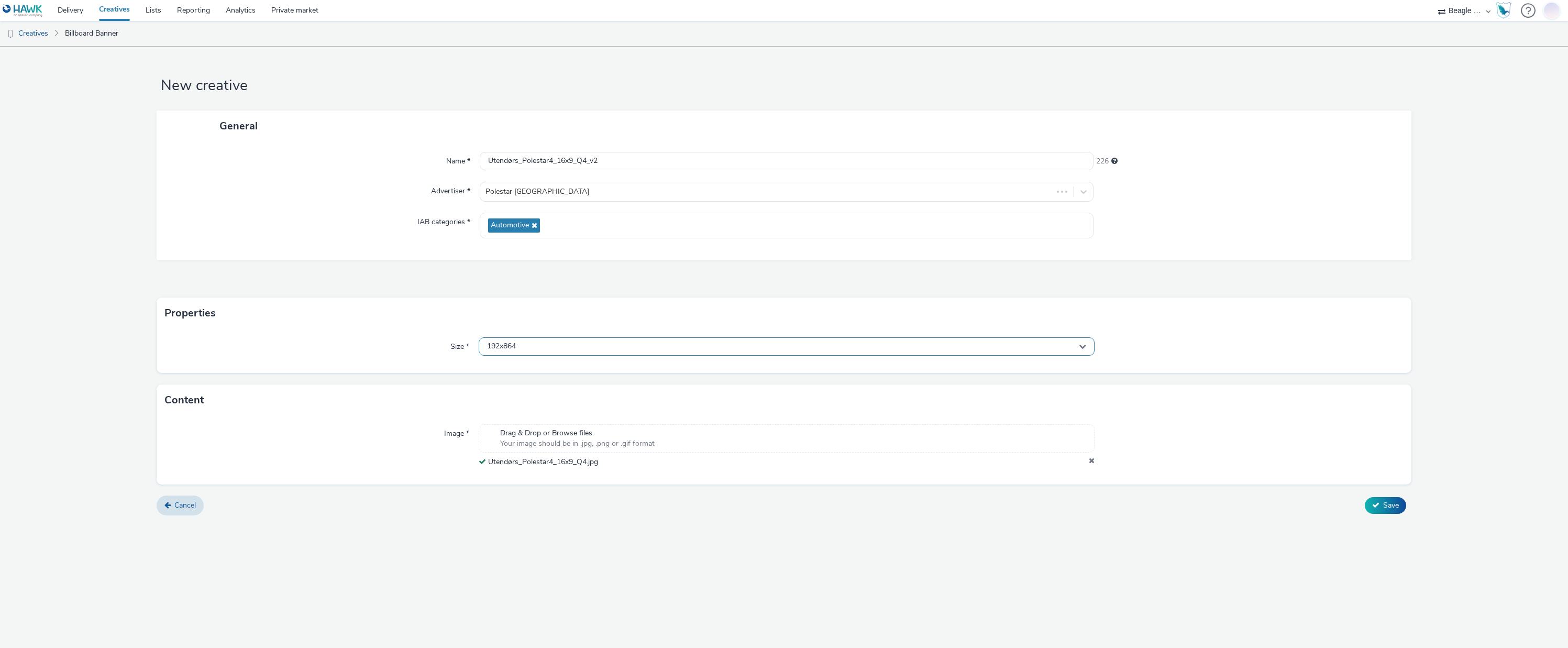
click at [523, 351] on div "192x864" at bounding box center [786, 346] width 616 height 18
click at [523, 367] on input "text" at bounding box center [787, 368] width 615 height 18
type input "dooh"
click at [517, 484] on span "1920x1080 - dooh" at bounding box center [516, 488] width 61 height 10
